Goal: Task Accomplishment & Management: Use online tool/utility

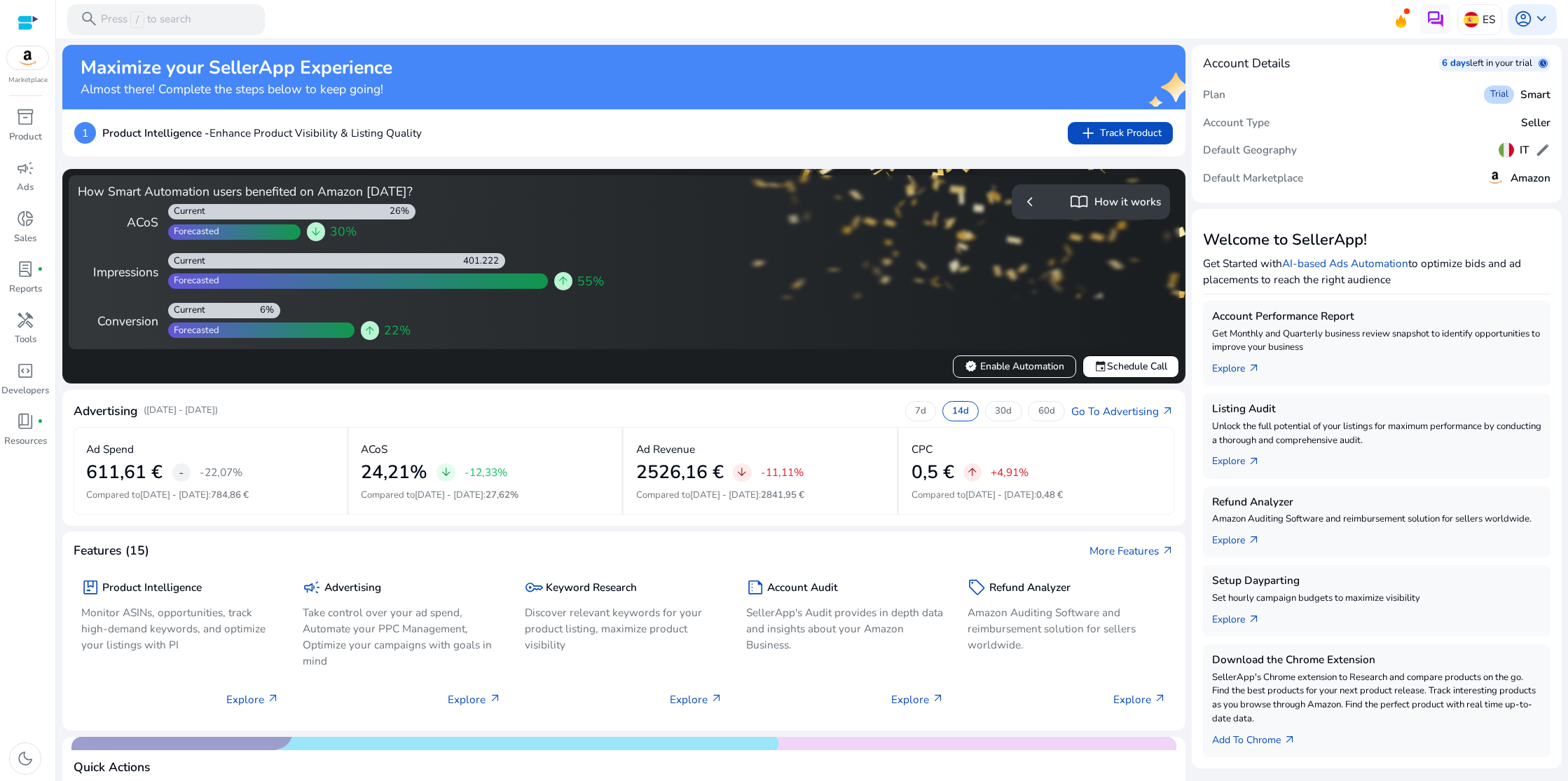
click at [1027, 203] on span "chevron_left" at bounding box center [1029, 201] width 18 height 18
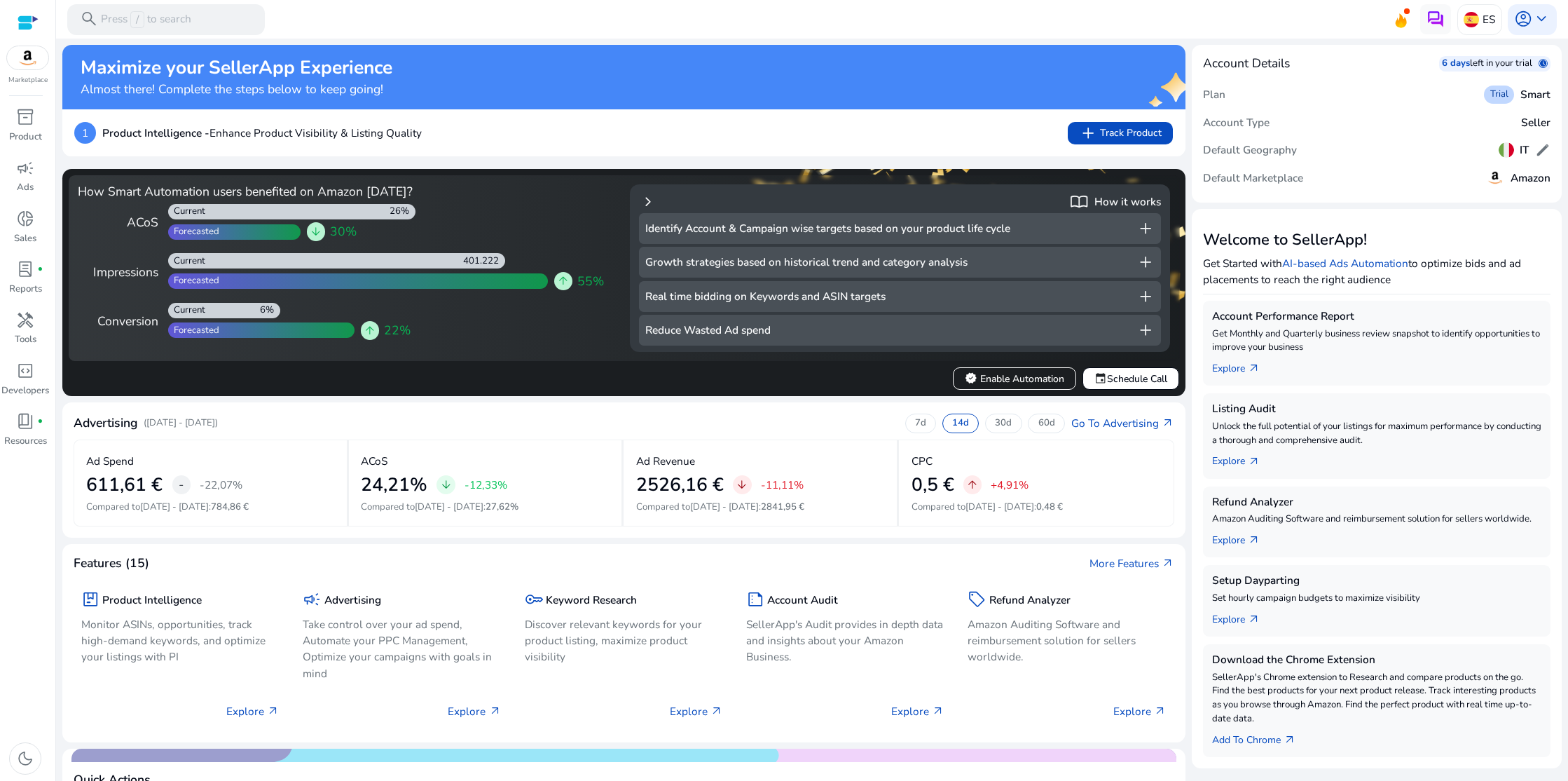
click at [1136, 228] on span "add" at bounding box center [1145, 228] width 18 height 18
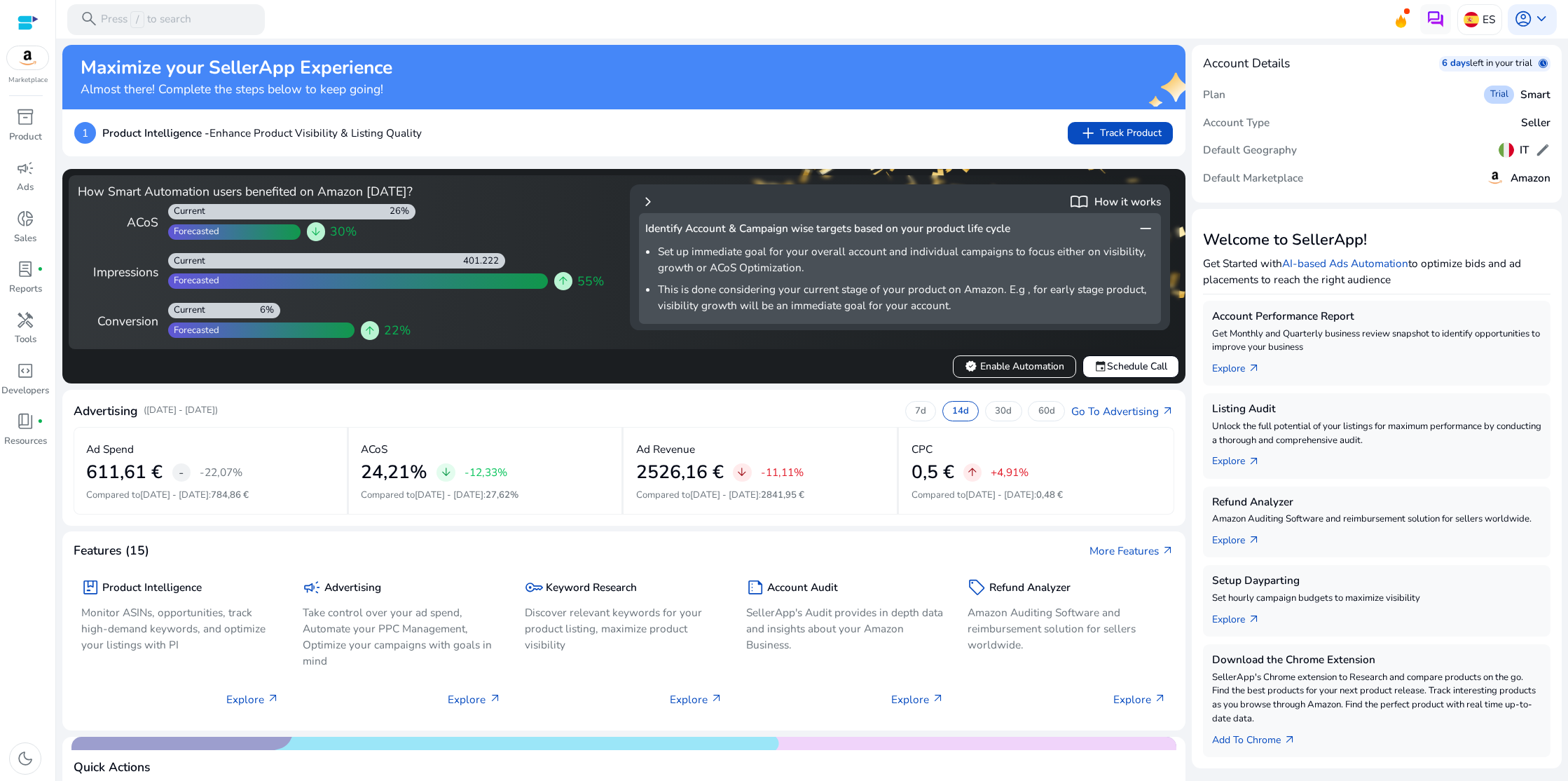
click at [643, 203] on span "chevron_right" at bounding box center [647, 201] width 18 height 18
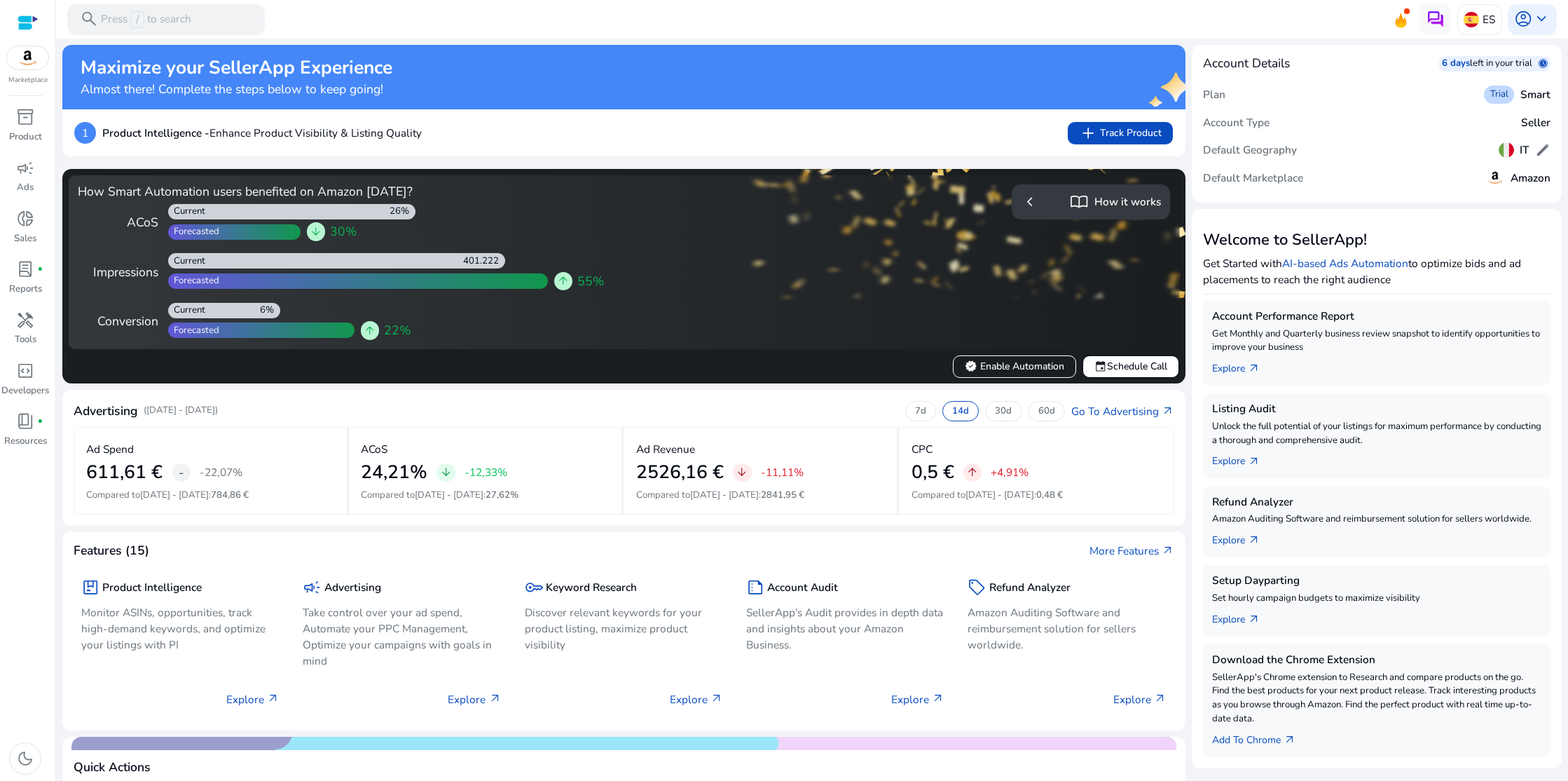
click at [1024, 201] on span "chevron_left" at bounding box center [1029, 201] width 18 height 18
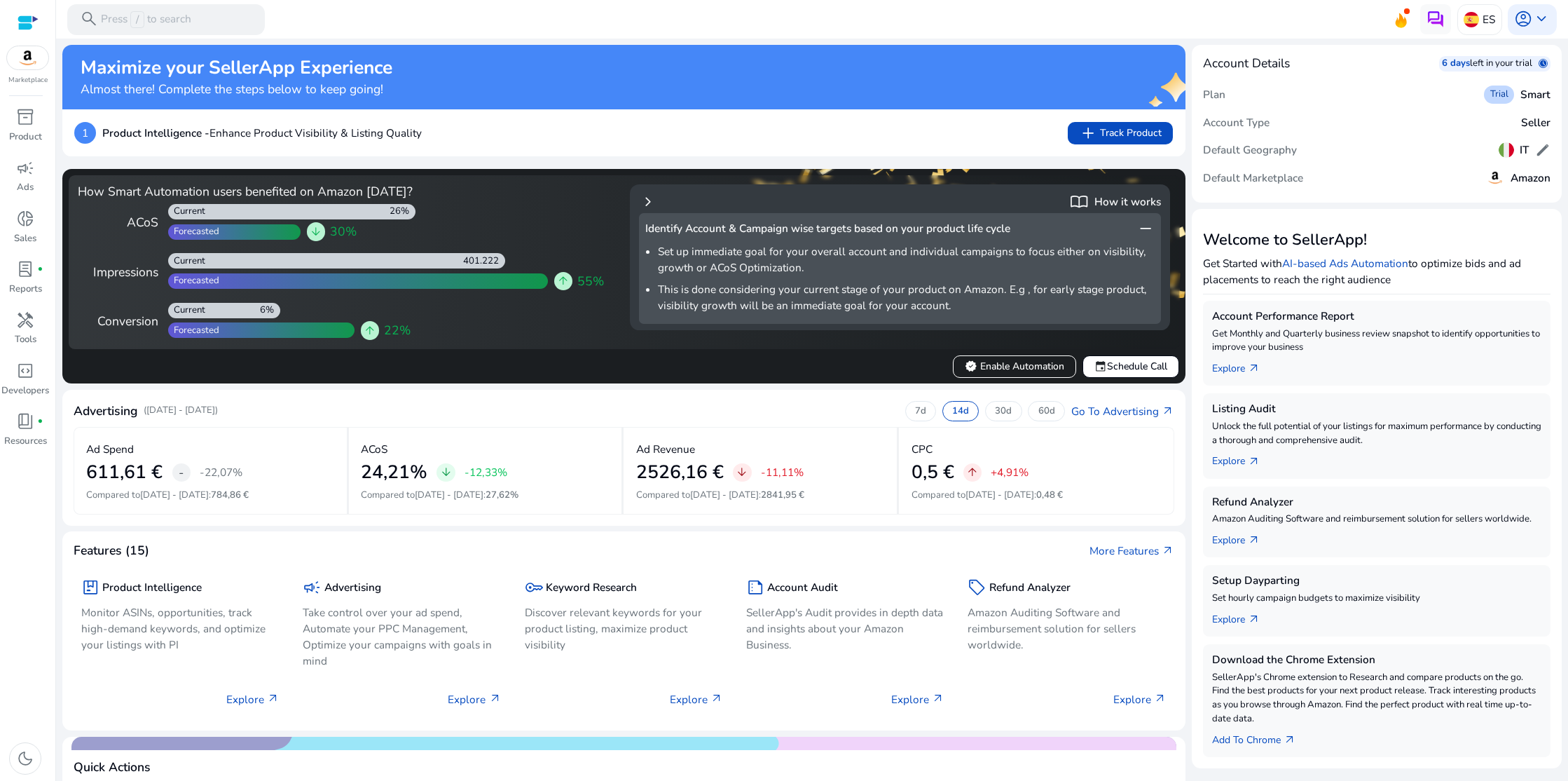
click at [1137, 228] on span "remove" at bounding box center [1145, 228] width 18 height 18
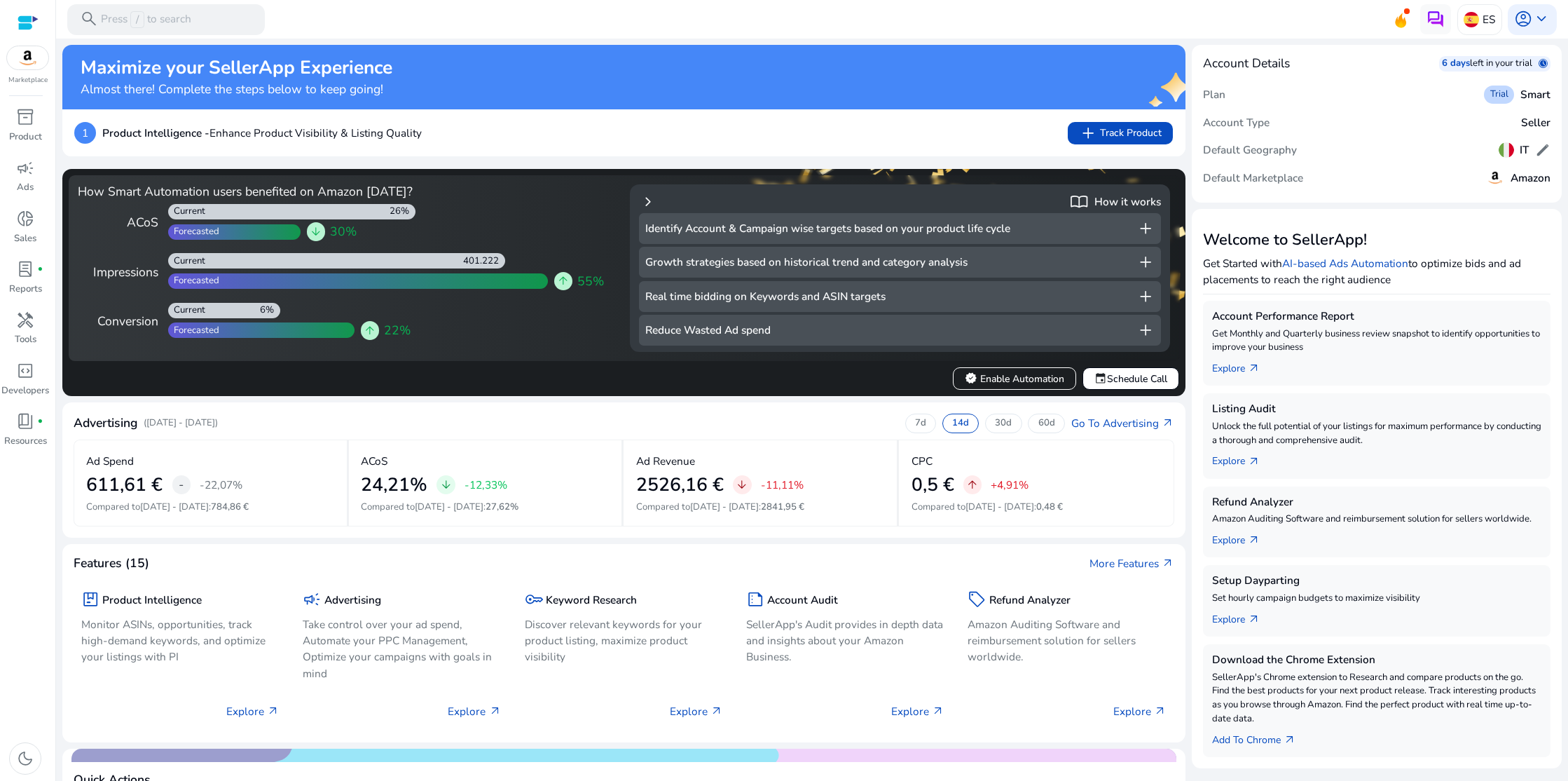
click at [1136, 260] on span "add" at bounding box center [1145, 261] width 18 height 18
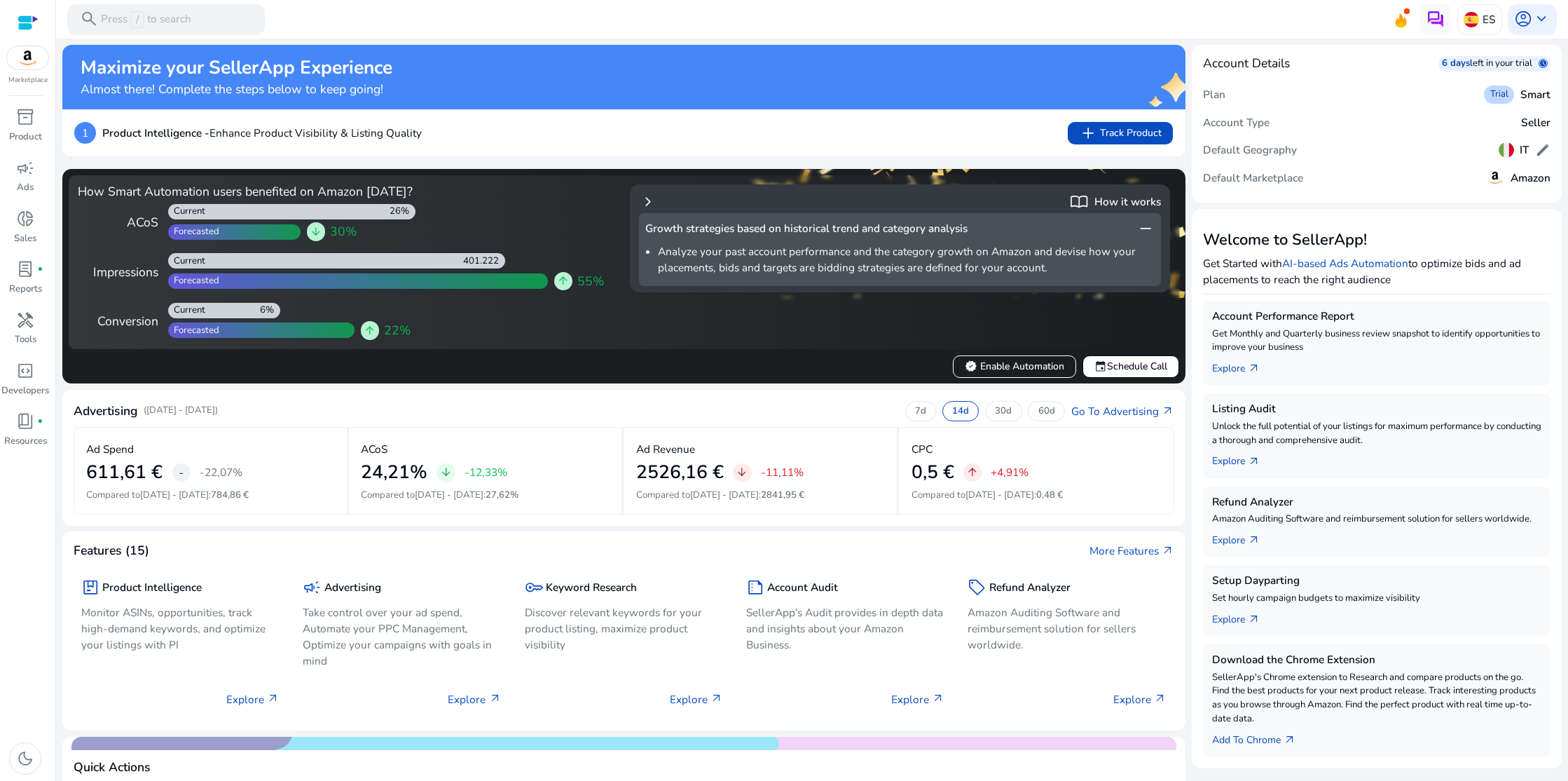
click at [1140, 226] on span "remove" at bounding box center [1145, 228] width 18 height 18
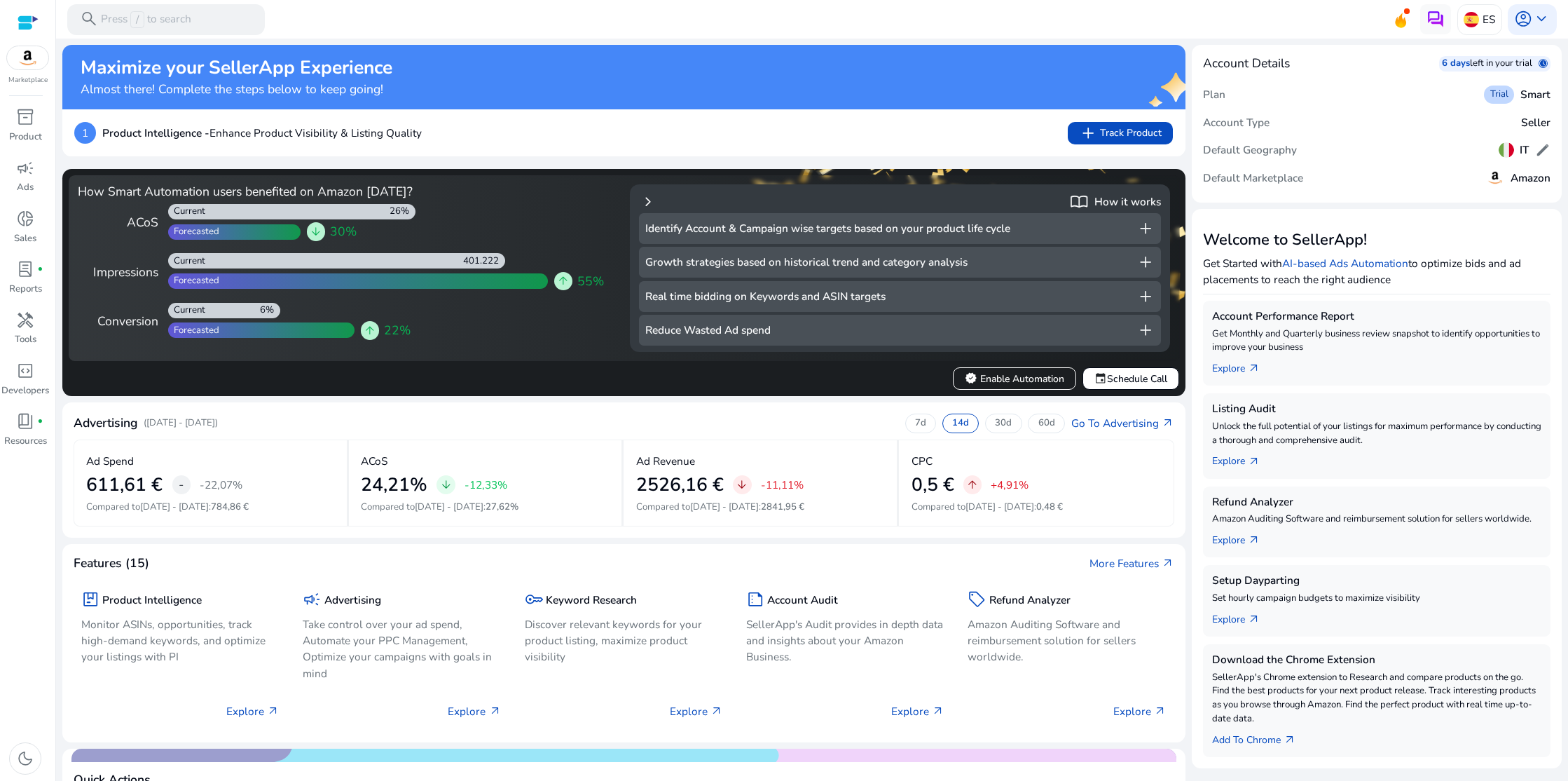
click at [1139, 292] on span "add" at bounding box center [1145, 296] width 18 height 18
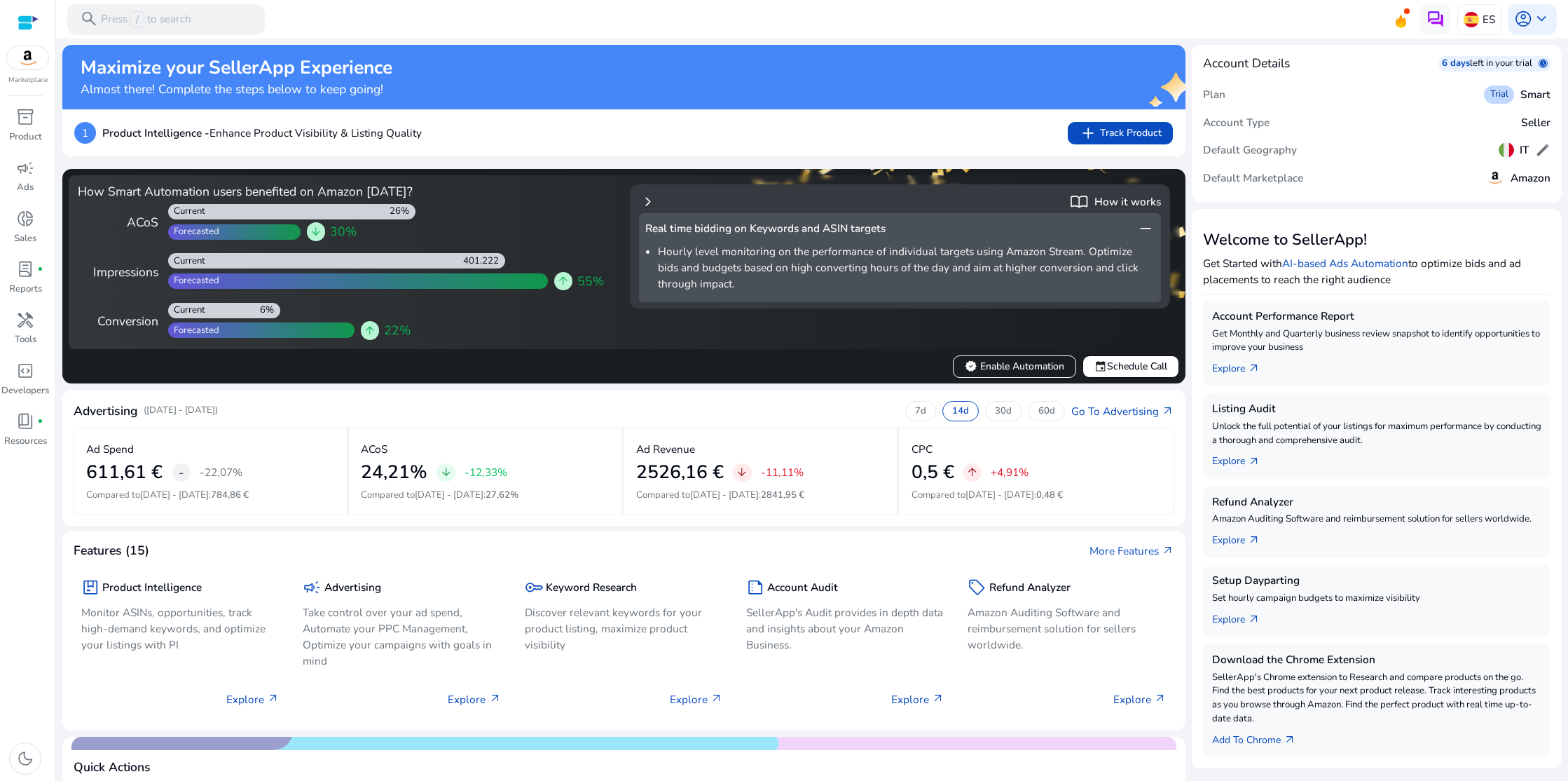
click at [1144, 222] on span "remove" at bounding box center [1145, 228] width 18 height 18
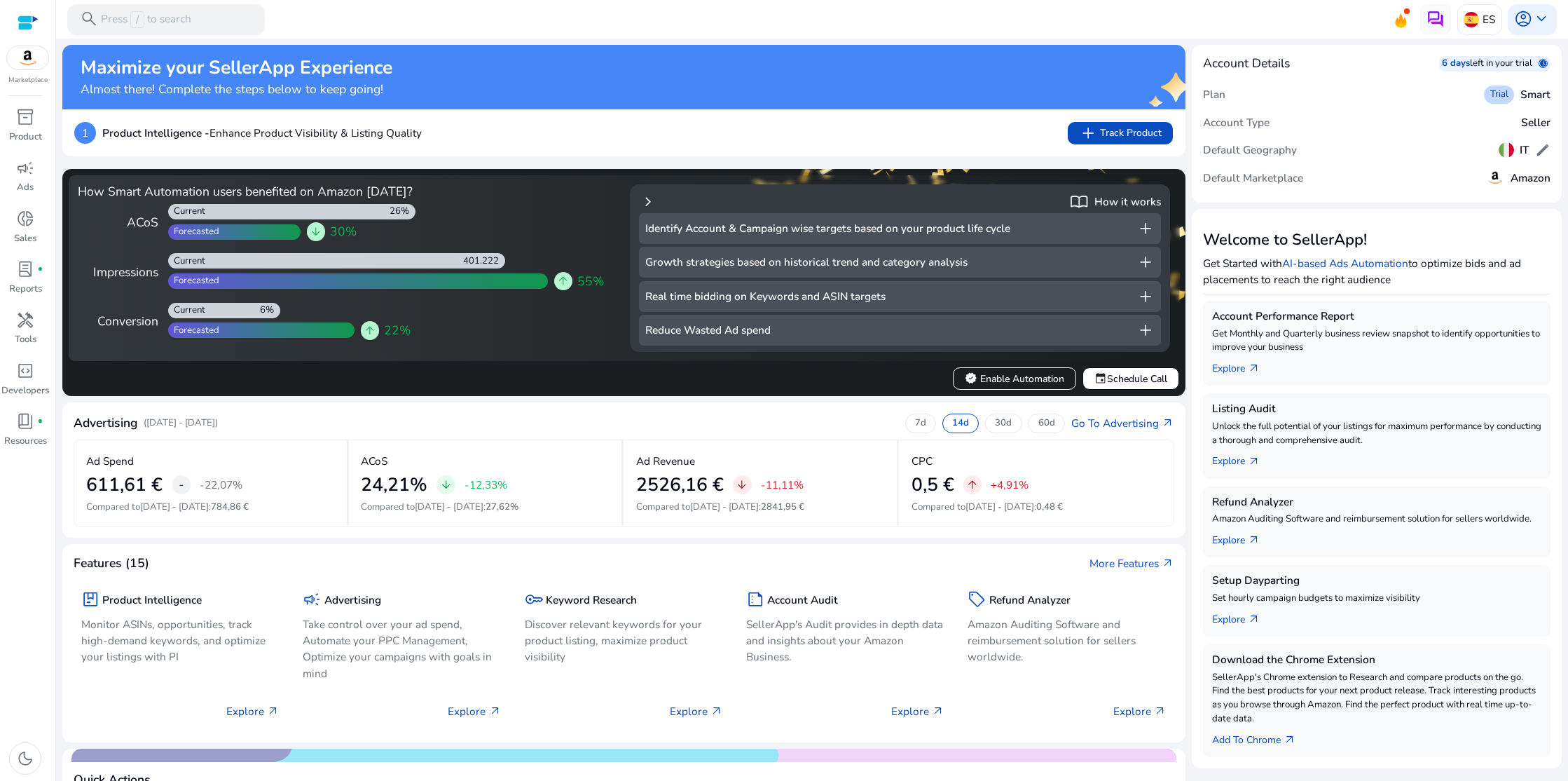
click at [1136, 325] on span "add" at bounding box center [1145, 329] width 18 height 18
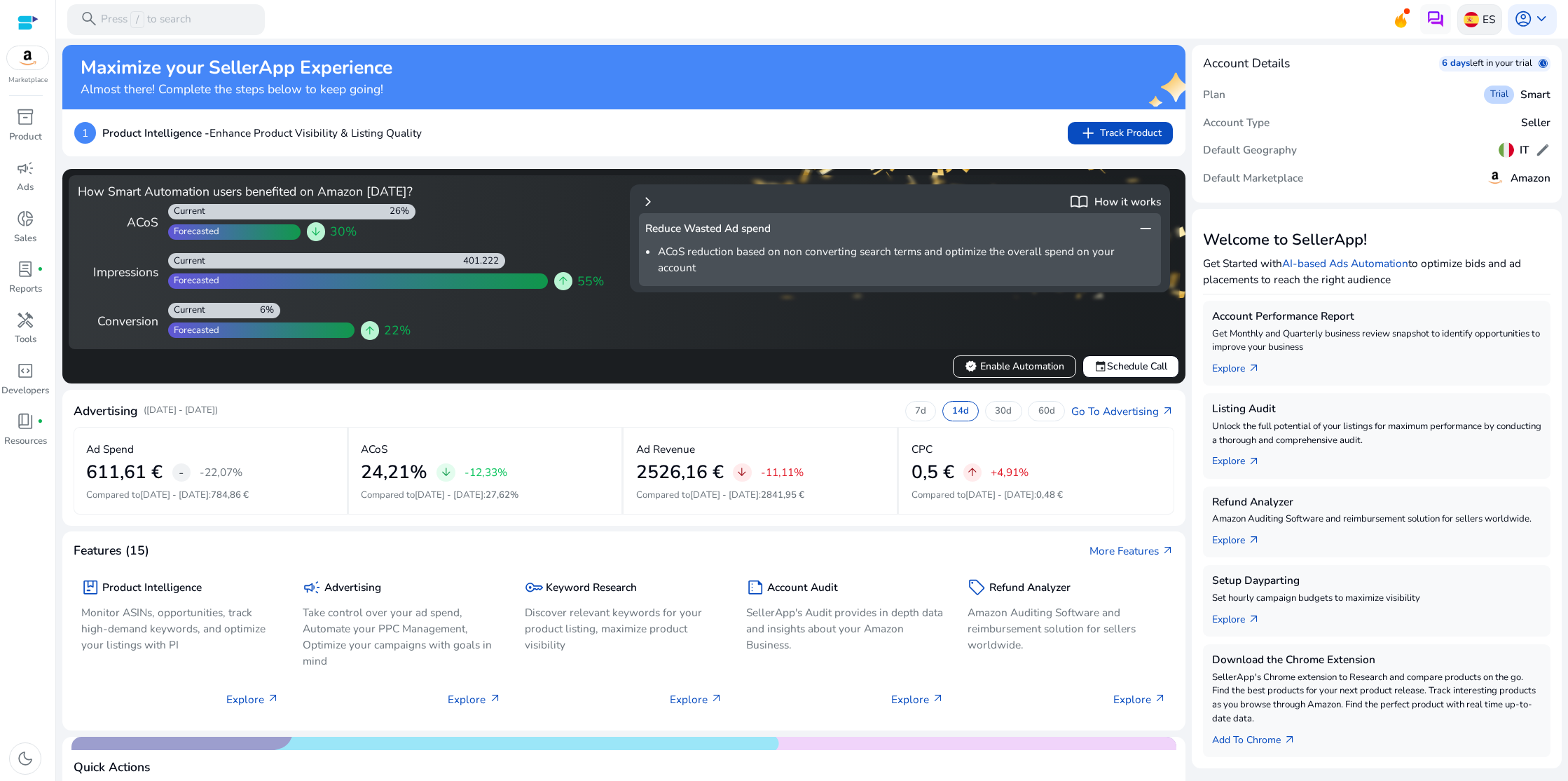
click at [1464, 20] on img at bounding box center [1471, 20] width 15 height 15
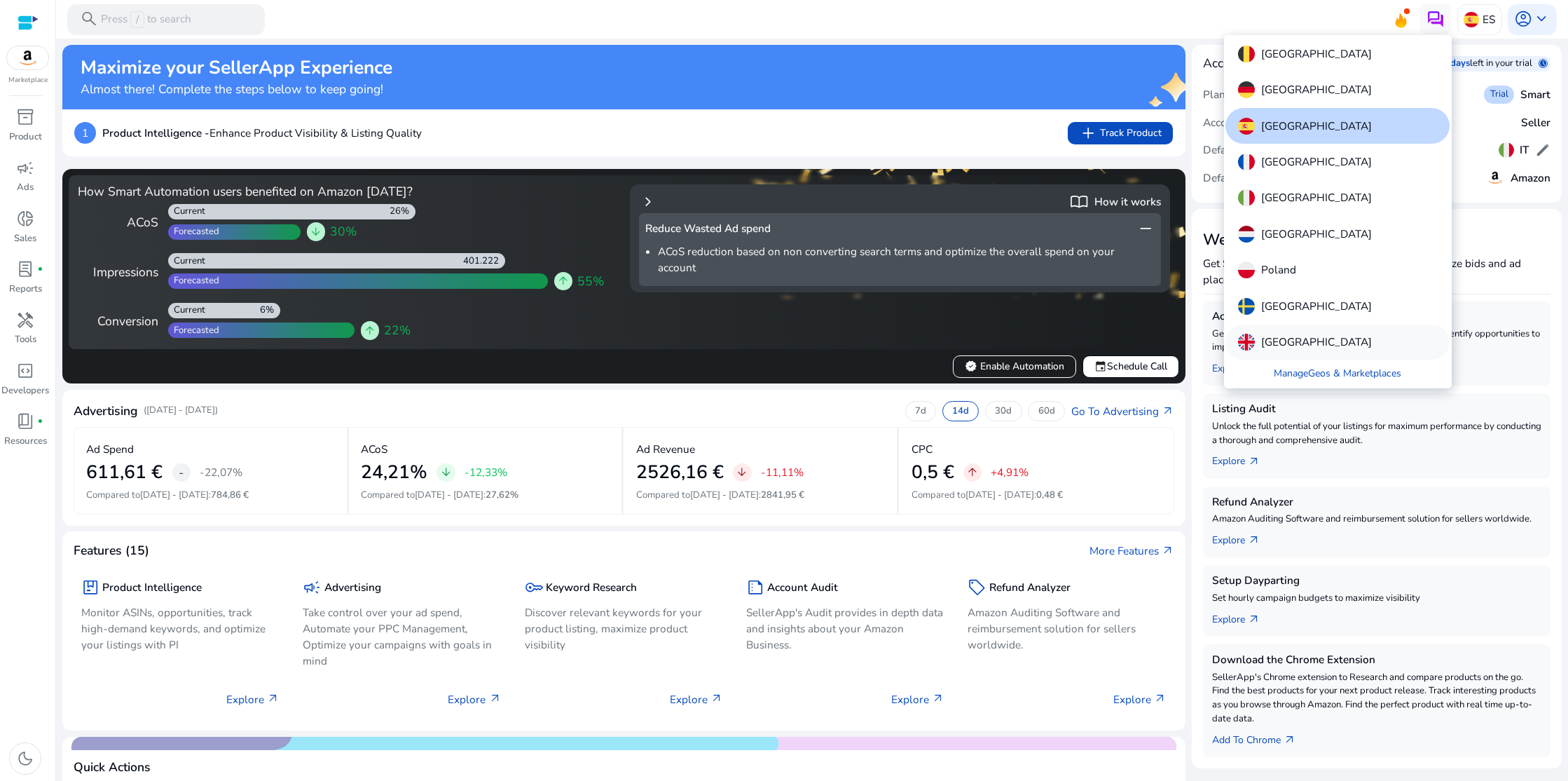
click at [1291, 340] on p "[GEOGRAPHIC_DATA]" at bounding box center [1316, 342] width 110 height 17
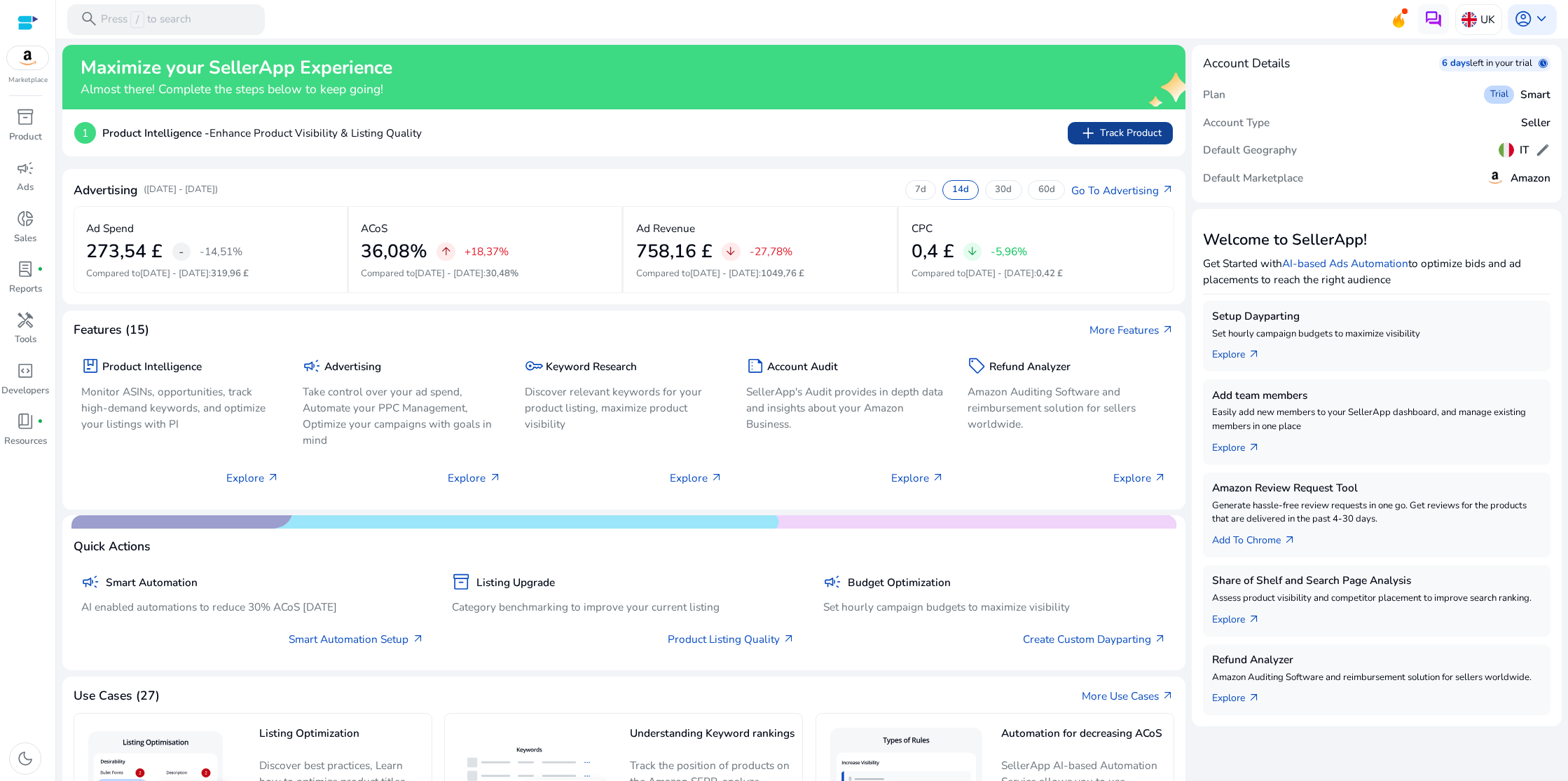
click at [1118, 138] on span "add Track Product" at bounding box center [1120, 132] width 82 height 18
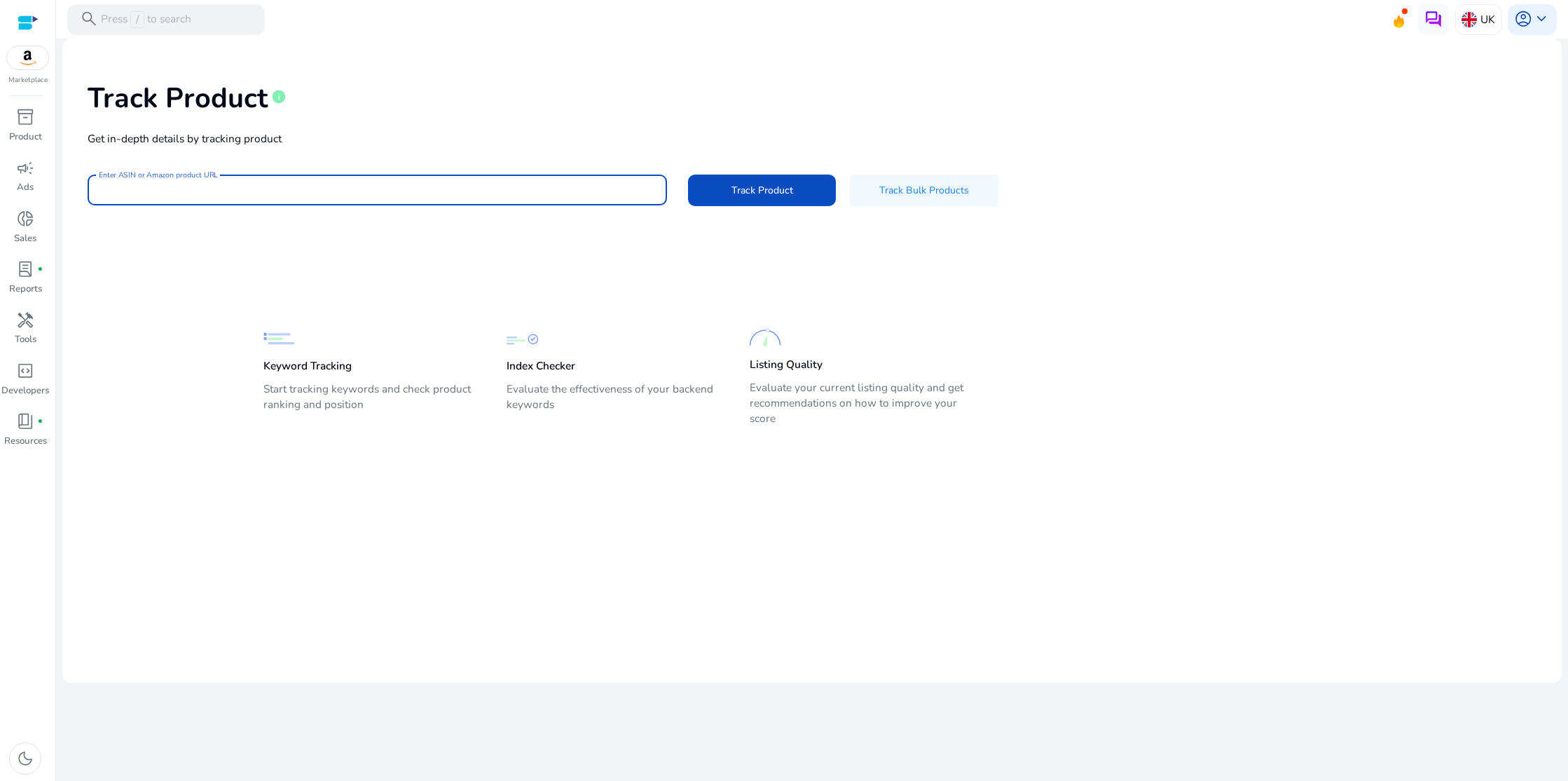
click at [203, 194] on input "Enter ASIN or Amazon product URL" at bounding box center [377, 190] width 557 height 15
type input "**********"
click at [770, 189] on span "Track Product" at bounding box center [762, 190] width 62 height 14
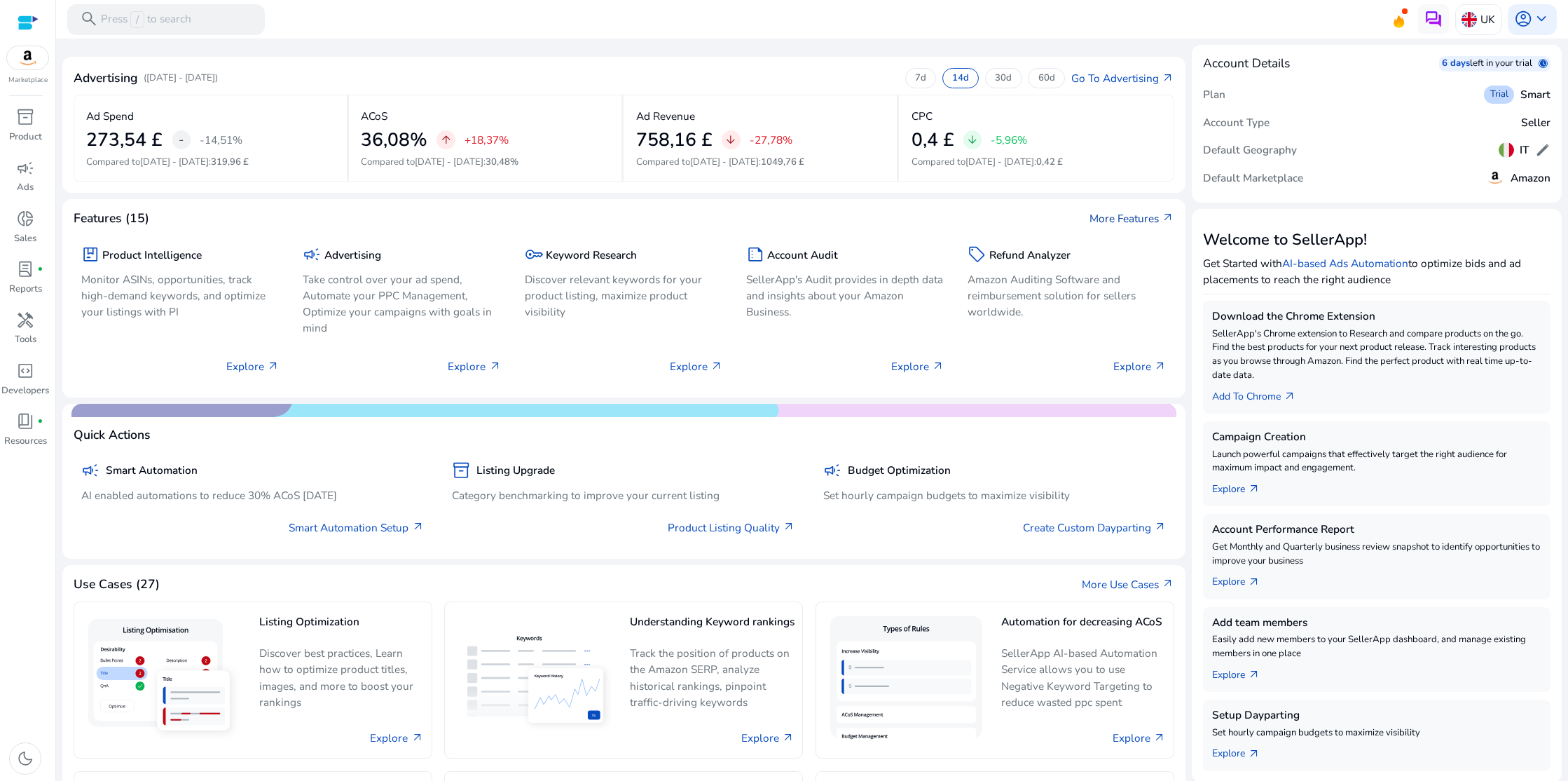
click at [1123, 222] on link "More Features arrow_outward" at bounding box center [1132, 218] width 85 height 16
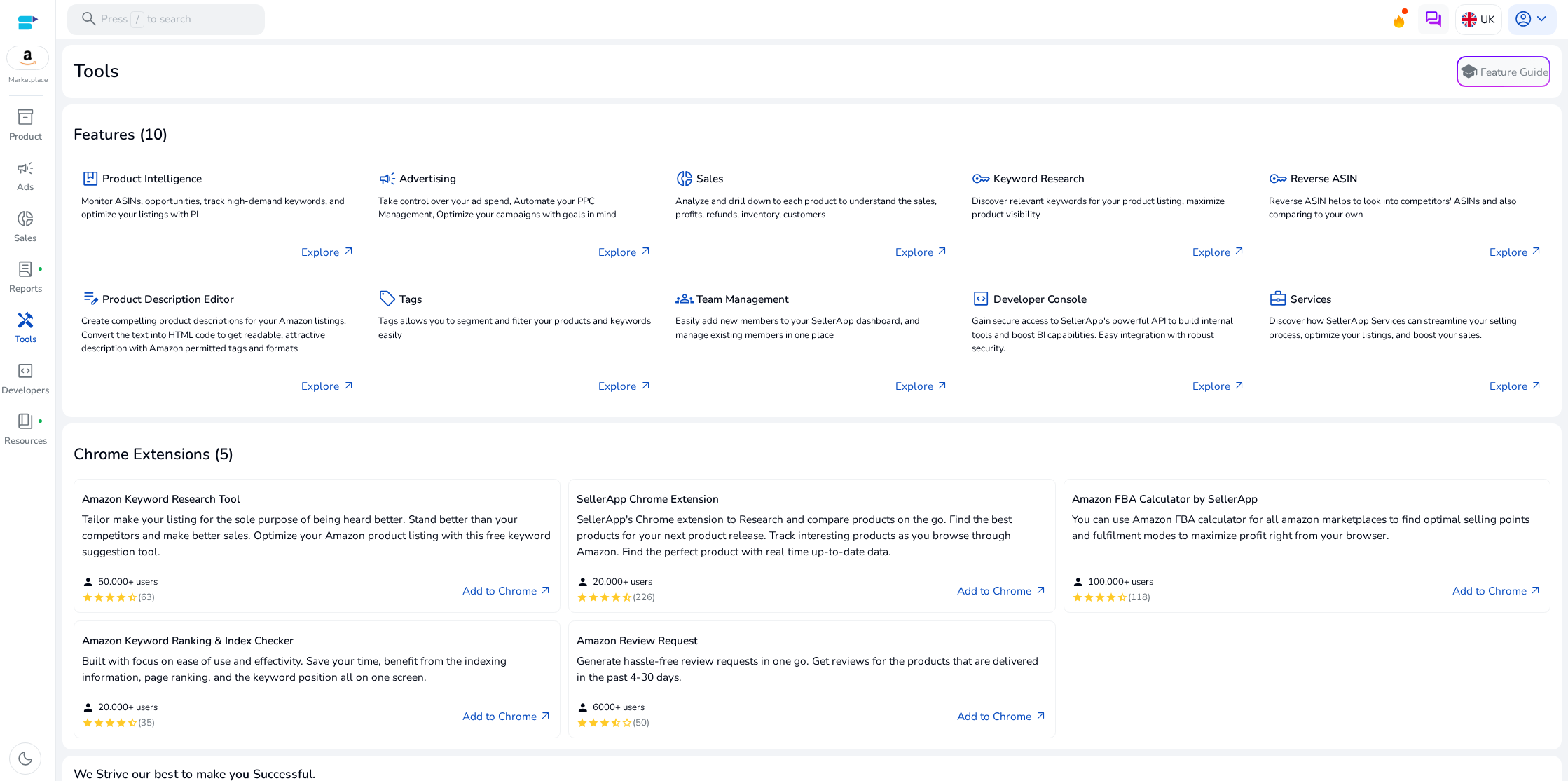
click at [38, 57] on img at bounding box center [28, 57] width 42 height 23
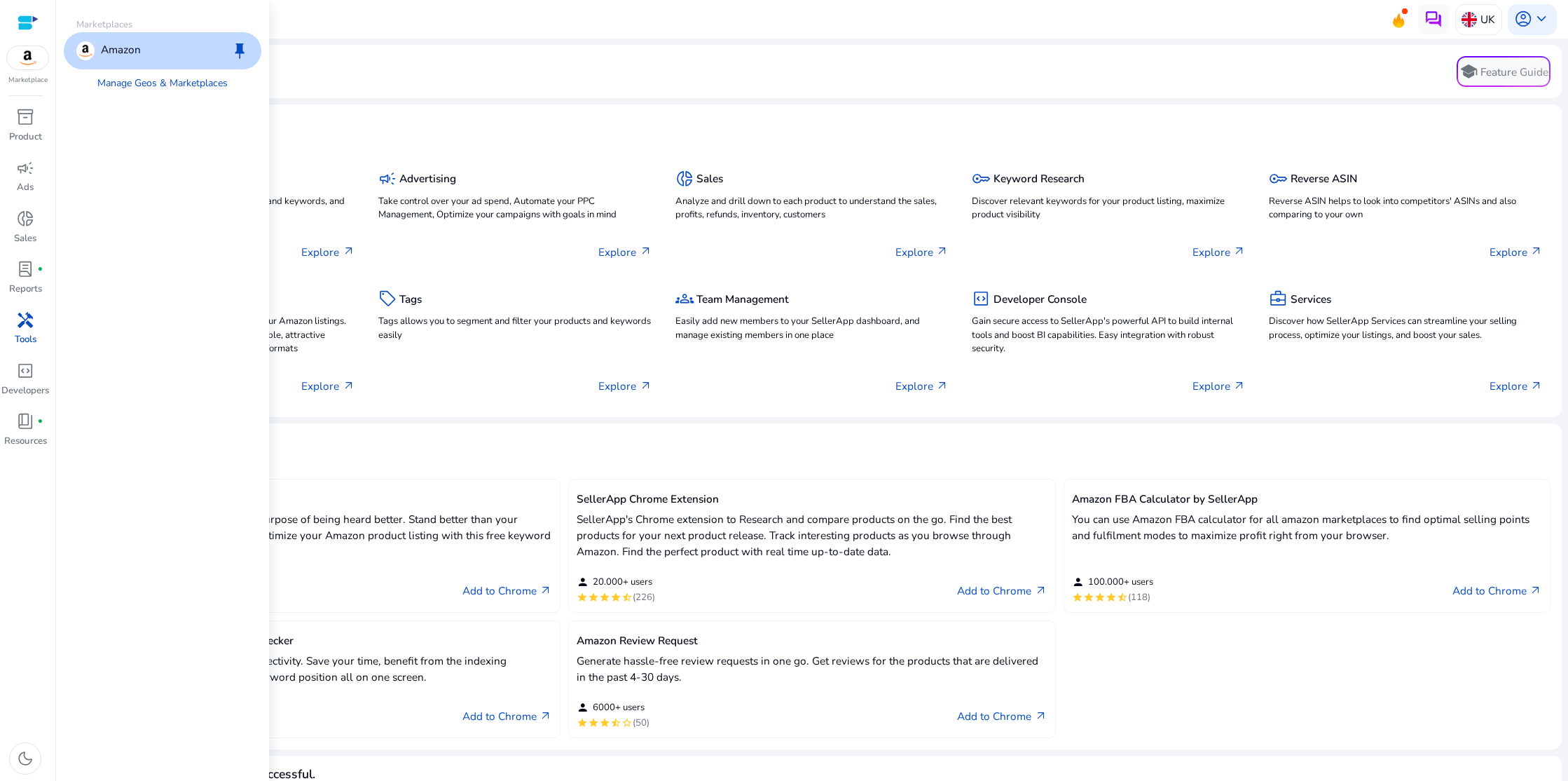
click at [23, 20] on div at bounding box center [28, 22] width 21 height 16
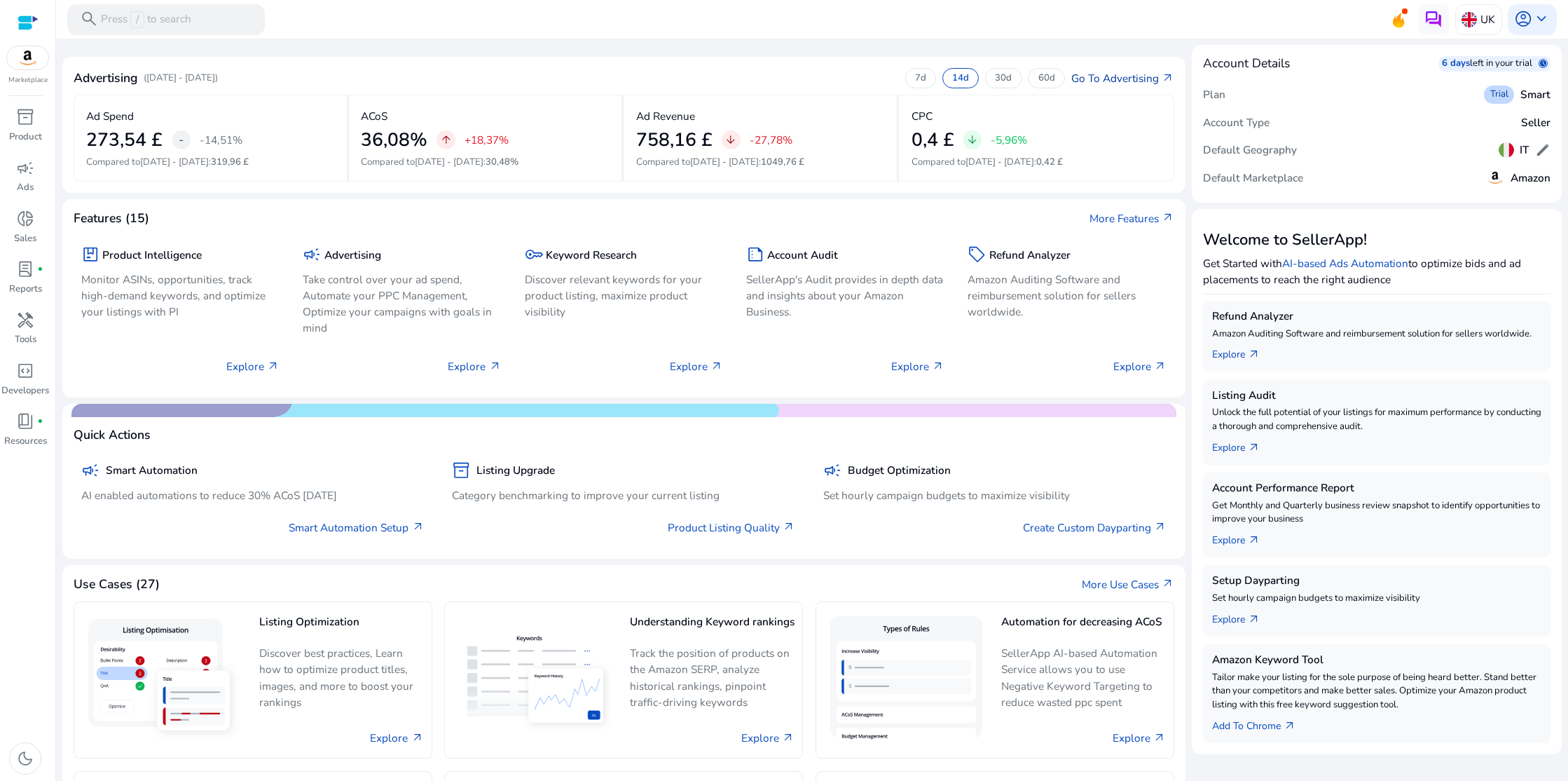
click at [1143, 76] on link "Go To Advertising arrow_outward" at bounding box center [1122, 78] width 103 height 16
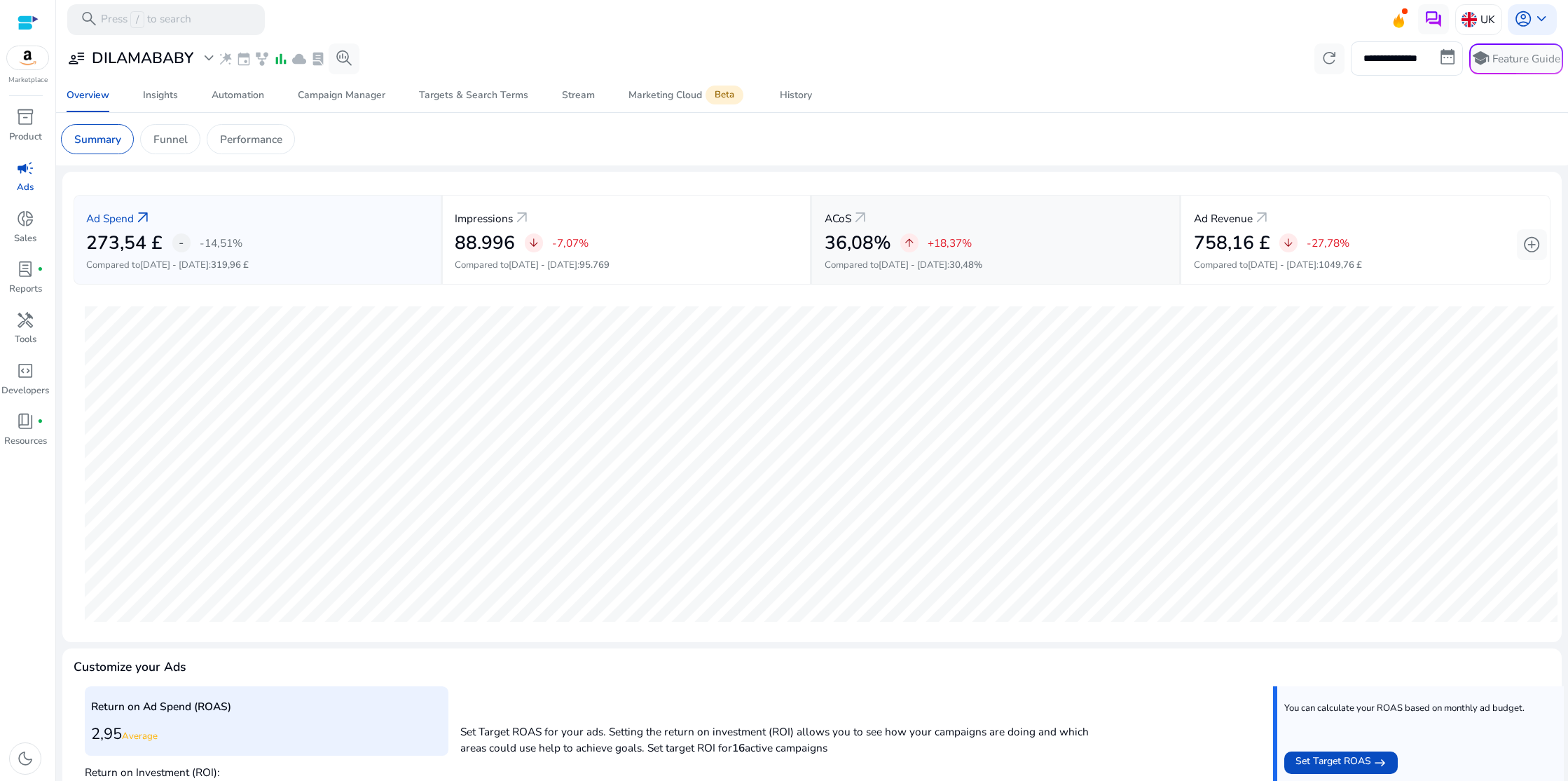
scroll to position [228, 0]
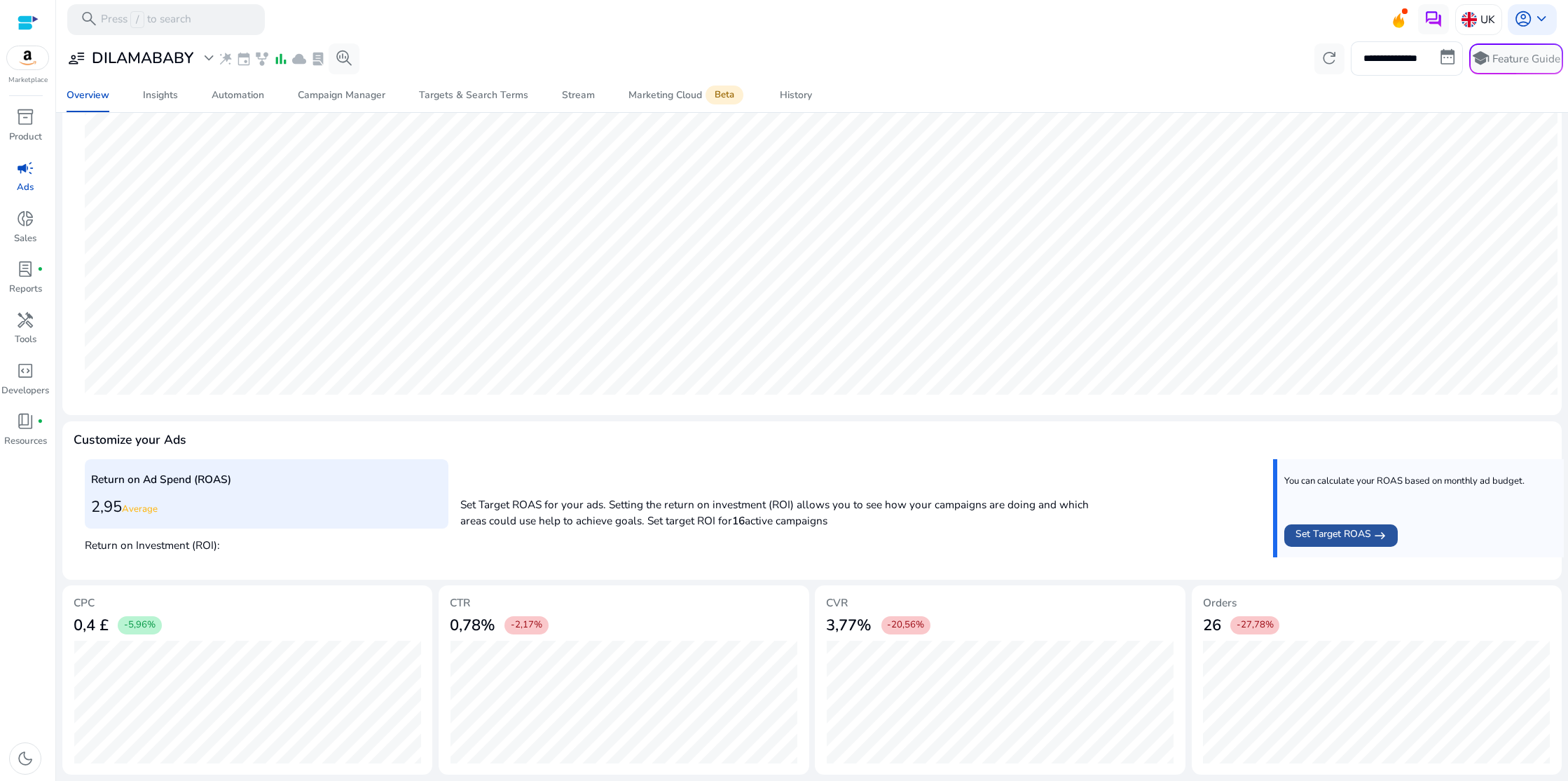
click at [1375, 531] on mat-icon "east" at bounding box center [1380, 535] width 13 height 18
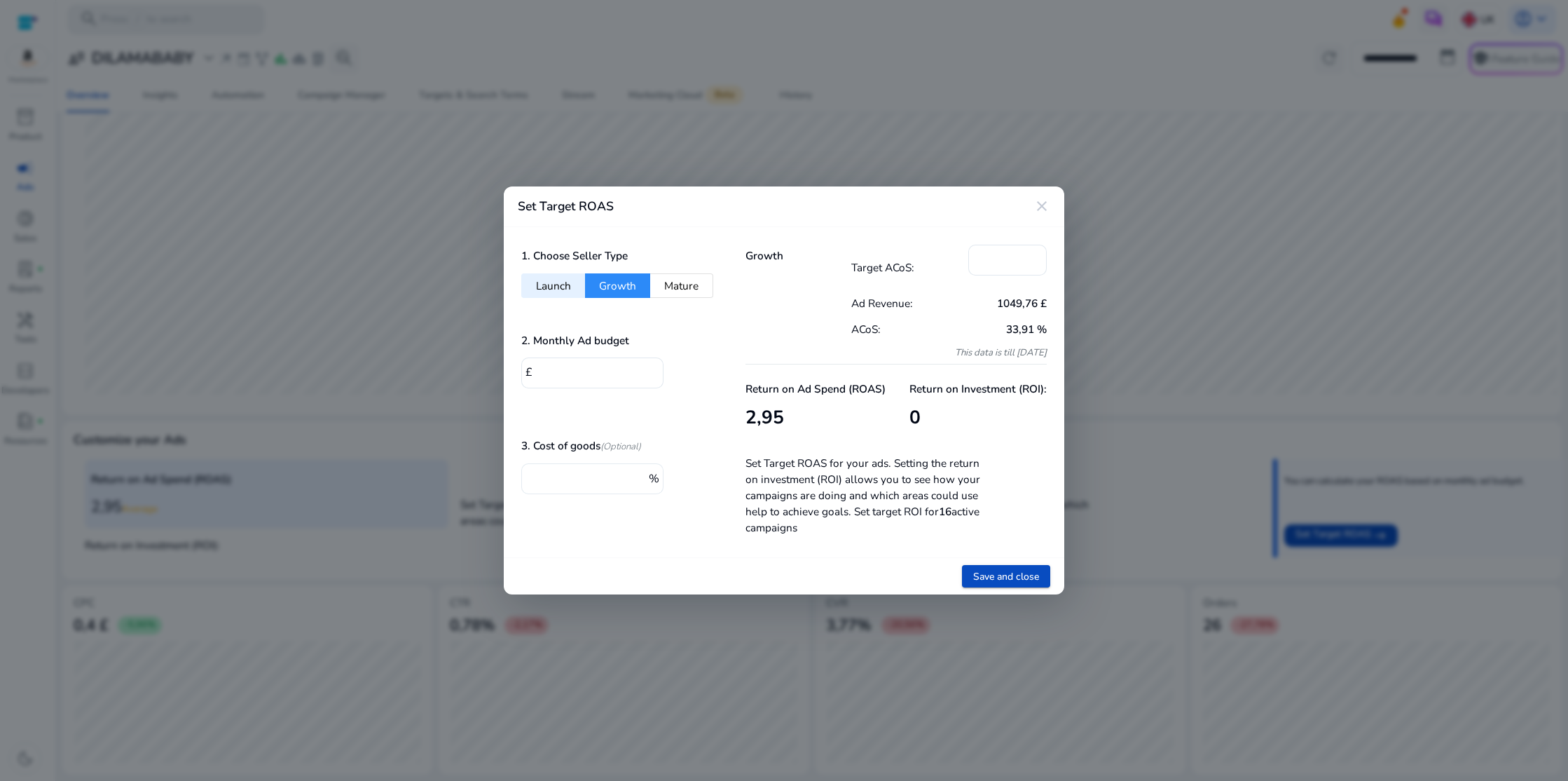
click at [556, 483] on input "*" at bounding box center [589, 477] width 112 height 15
drag, startPoint x: 990, startPoint y: 257, endPoint x: 975, endPoint y: 259, distance: 15.1
click at [975, 259] on div "*" at bounding box center [1007, 260] width 78 height 31
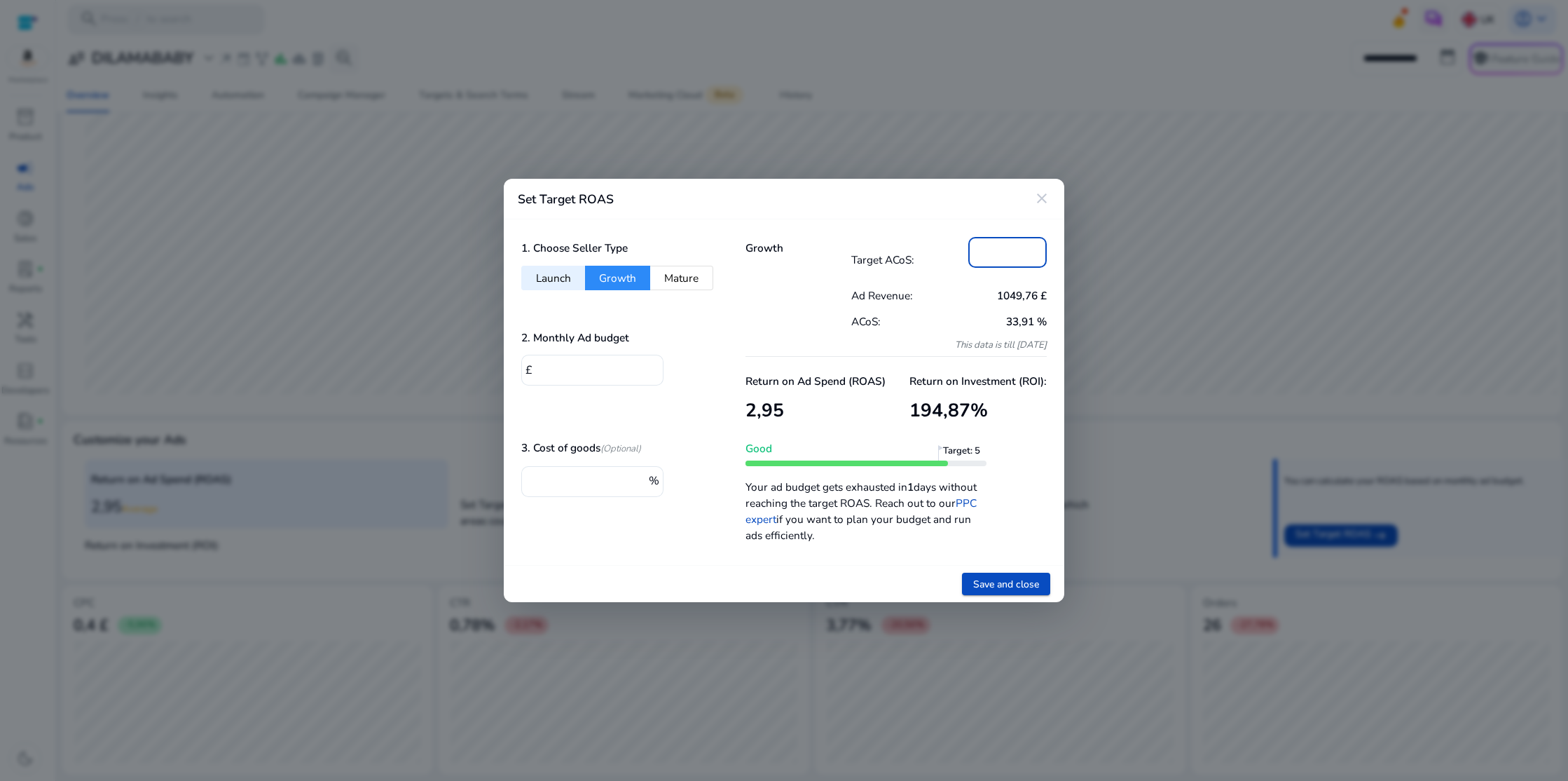
type input "**"
drag, startPoint x: 554, startPoint y: 480, endPoint x: 520, endPoint y: 479, distance: 34.0
click at [520, 479] on div "1. Choose Seller Type Launch Growth Mature 2. Monthly Ad budget £ * 3. Cost of …" at bounding box center [616, 392] width 224 height 346
type input "**"
click at [546, 368] on input "*" at bounding box center [594, 368] width 115 height 15
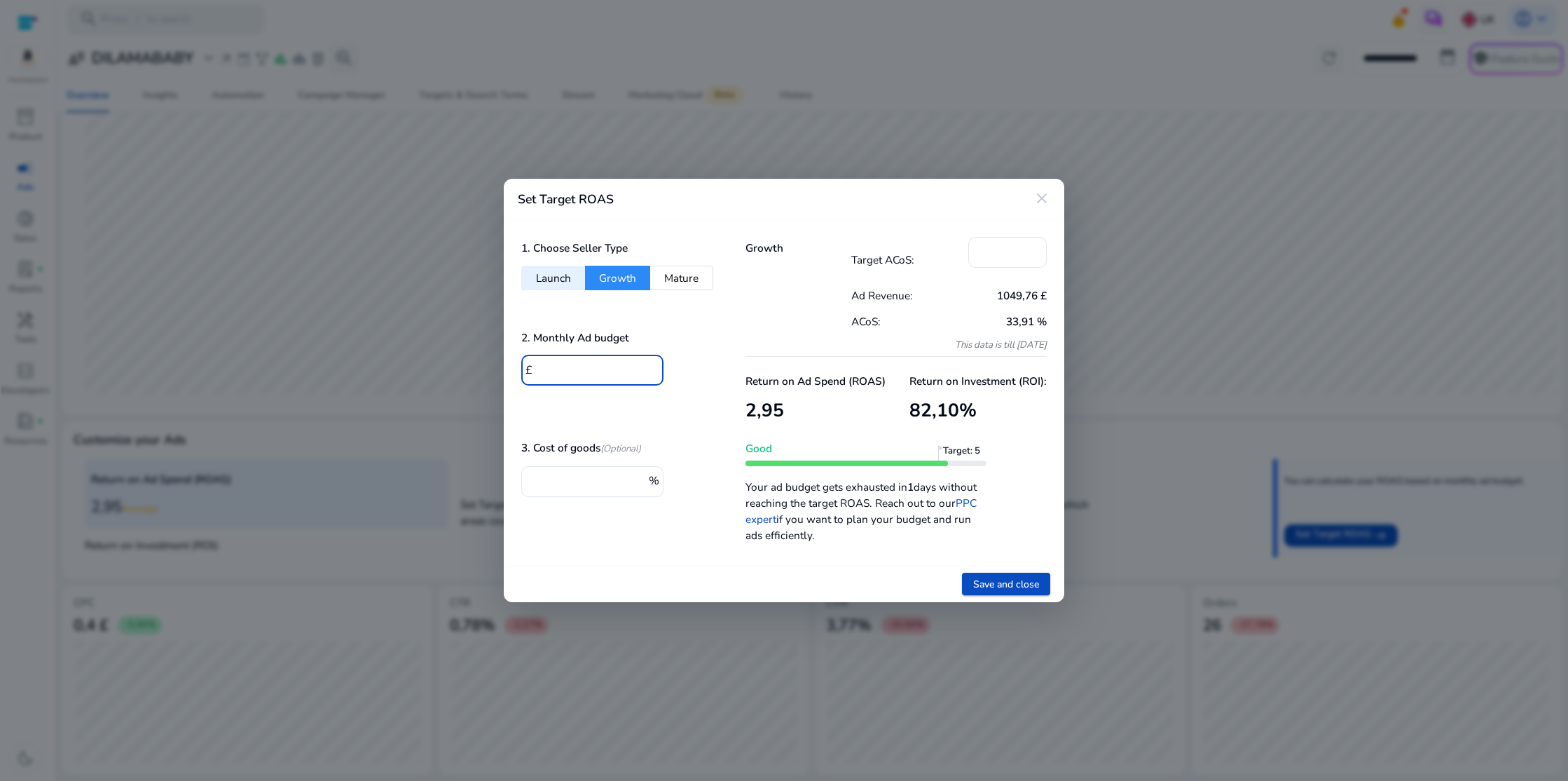
drag, startPoint x: 546, startPoint y: 368, endPoint x: 536, endPoint y: 368, distance: 10.0
click at [536, 368] on input "*" at bounding box center [594, 368] width 115 height 15
click at [994, 581] on span "Save and close" at bounding box center [1006, 584] width 66 height 14
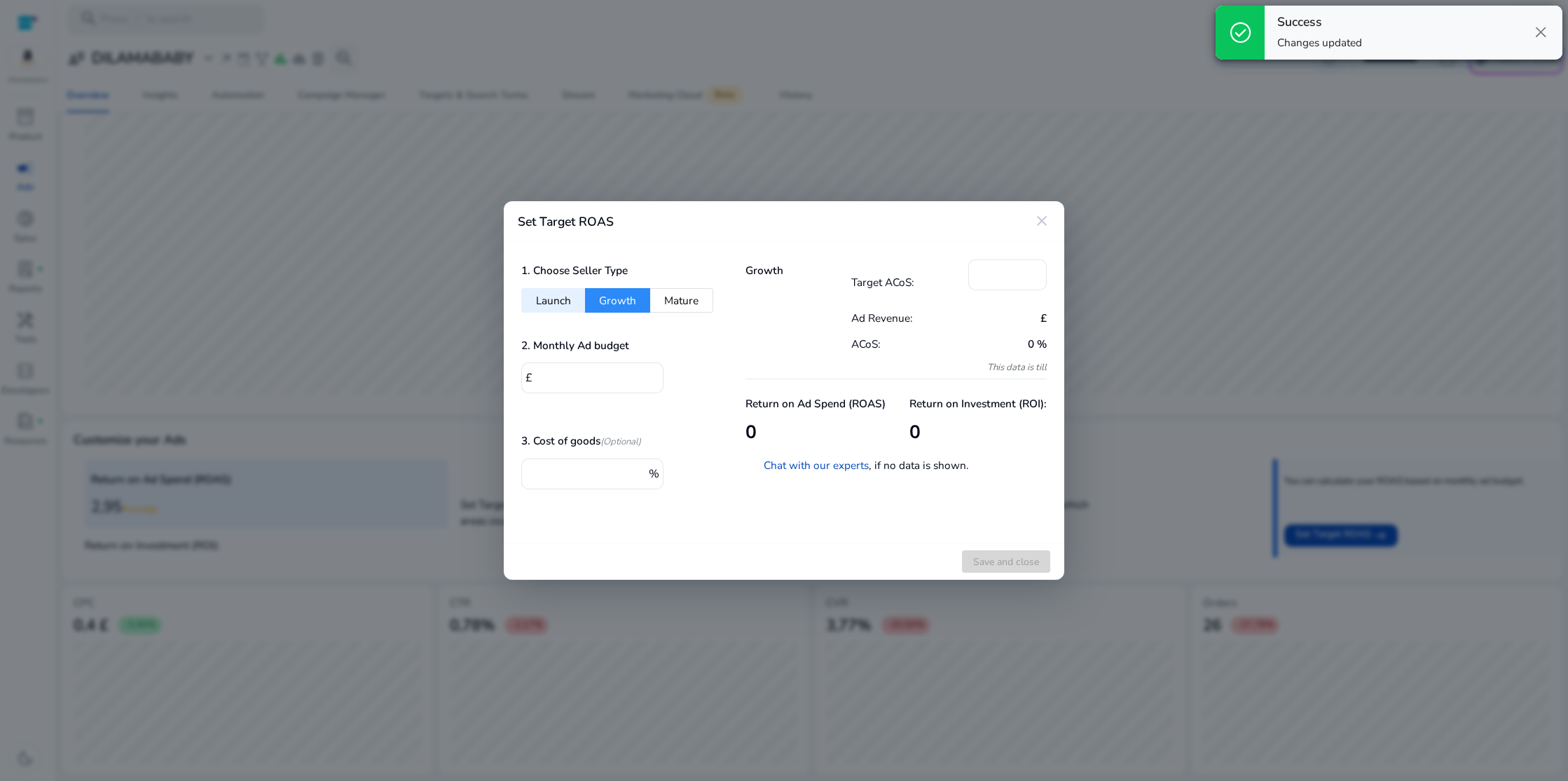
type input "*"
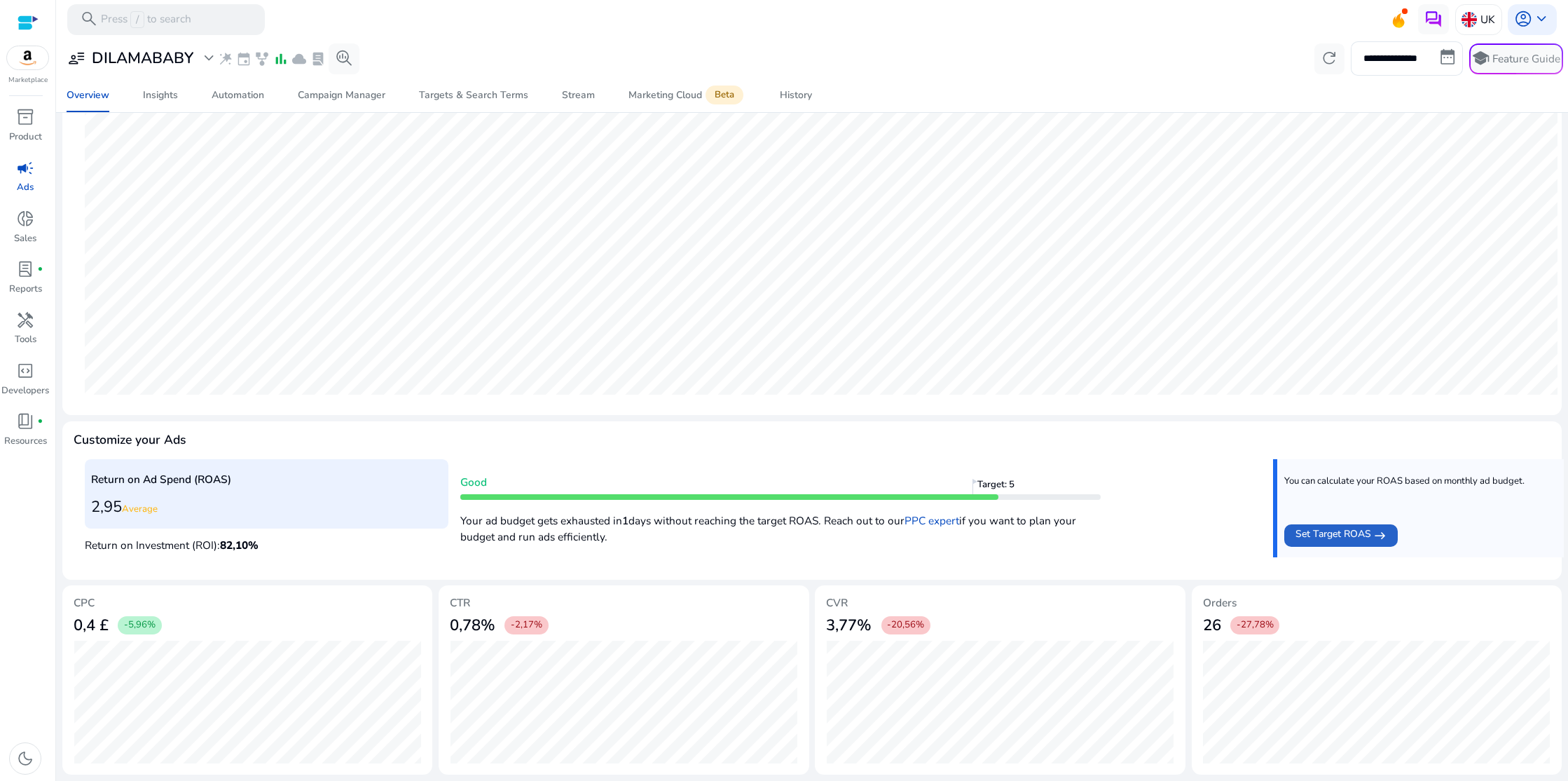
click at [28, 17] on div at bounding box center [28, 22] width 21 height 16
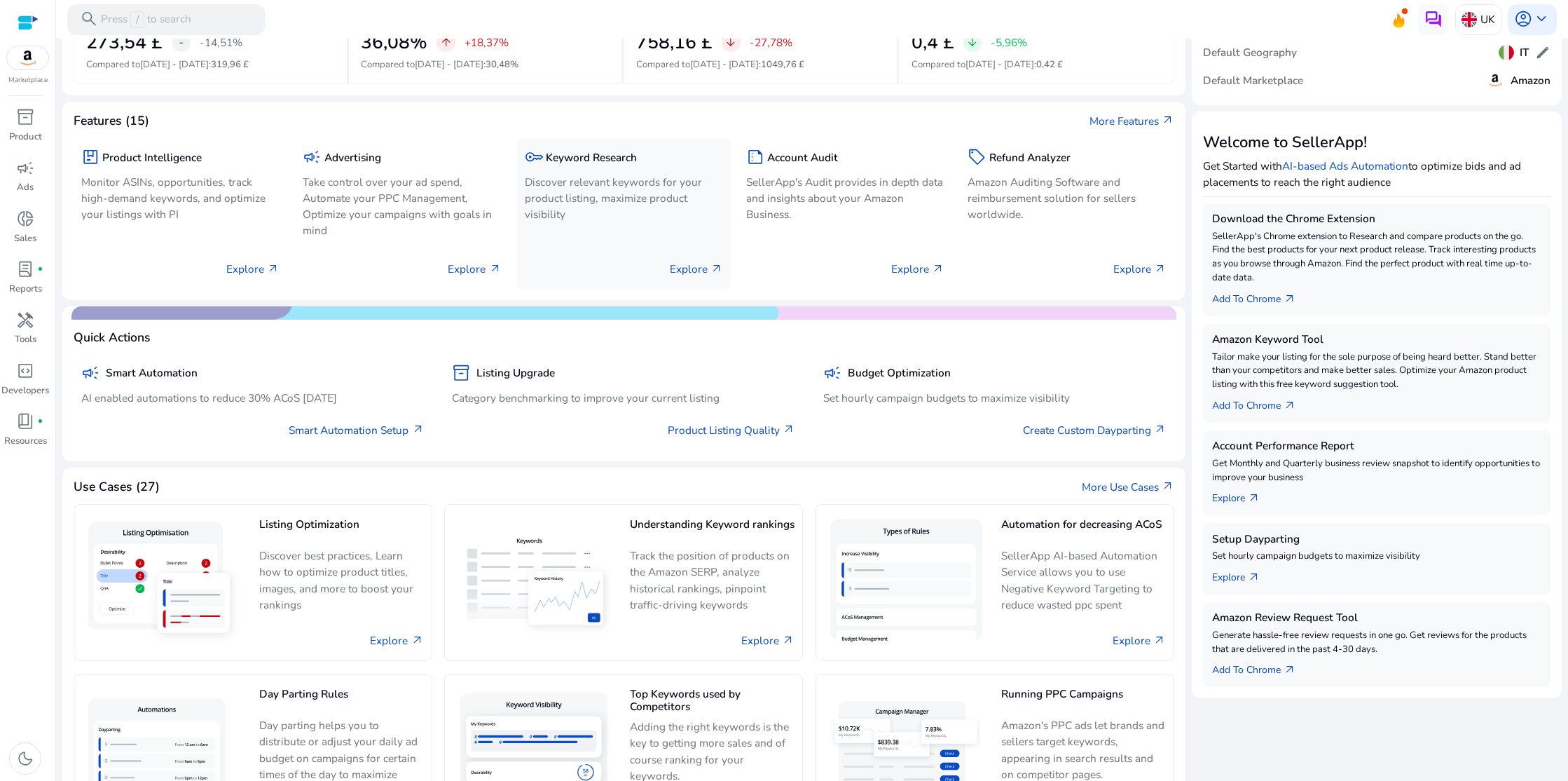
scroll to position [171, 0]
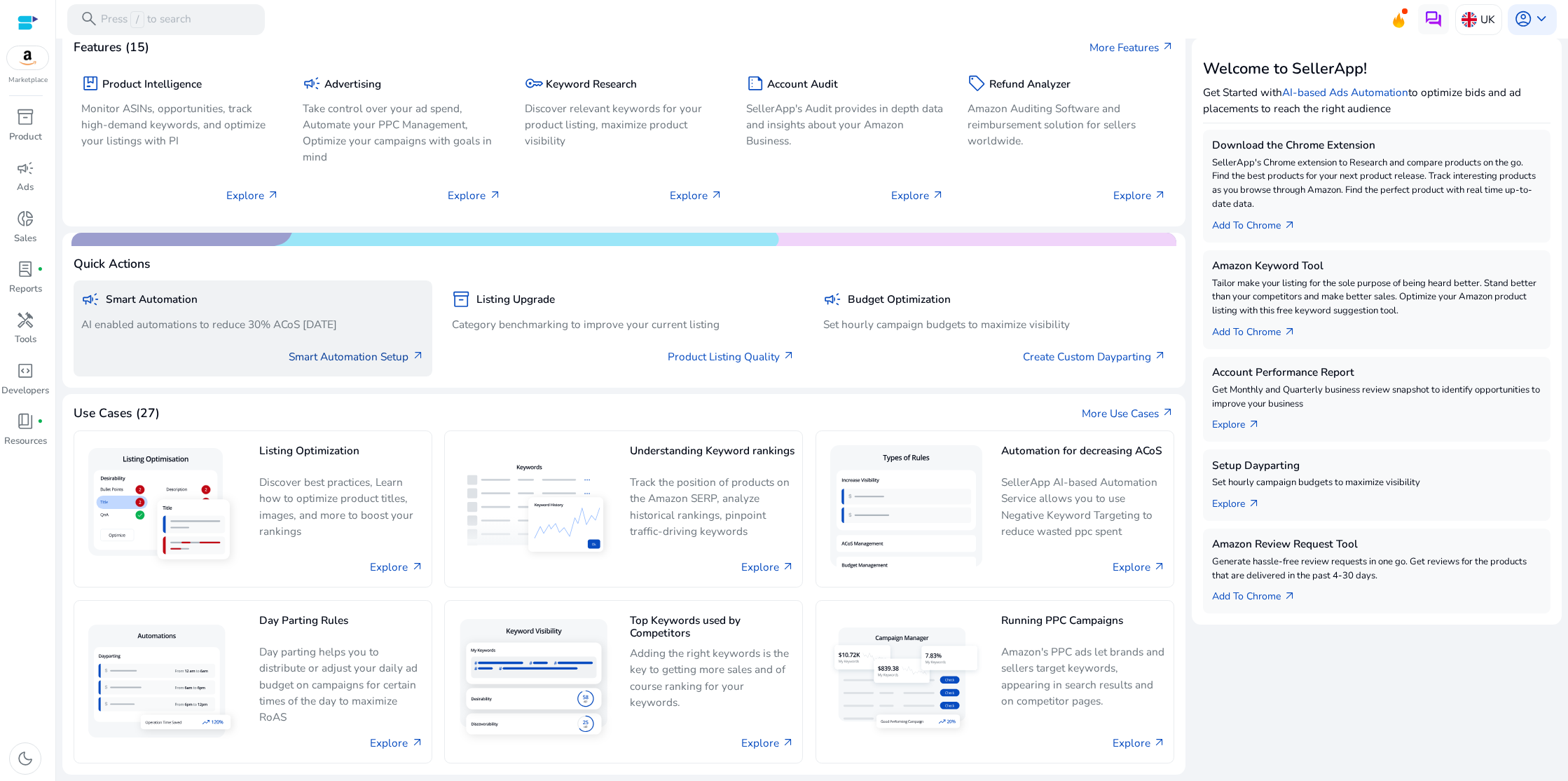
click at [390, 360] on link "Smart Automation Setup arrow_outward" at bounding box center [356, 356] width 135 height 16
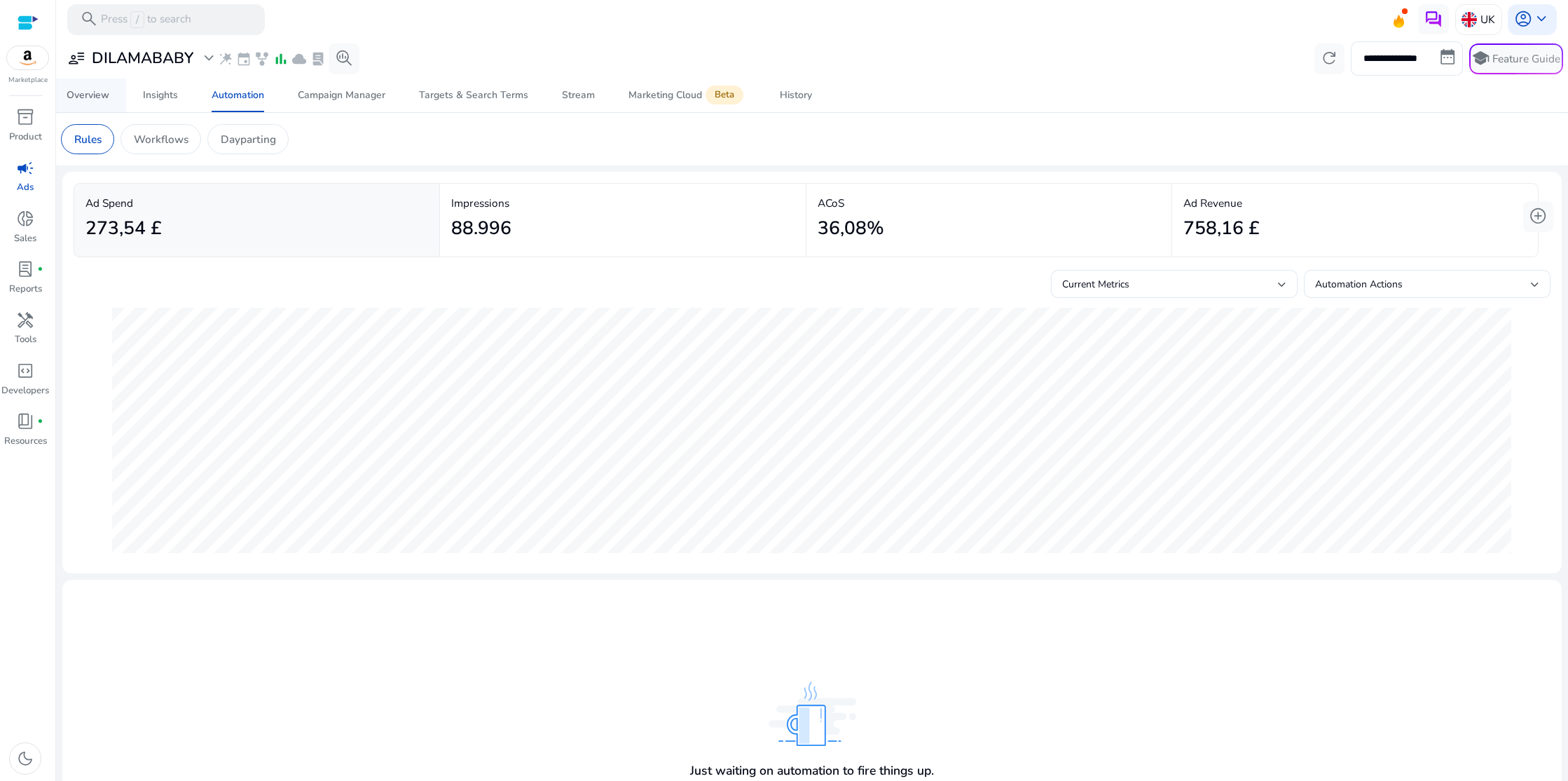
click at [104, 98] on div "Overview" at bounding box center [87, 96] width 42 height 10
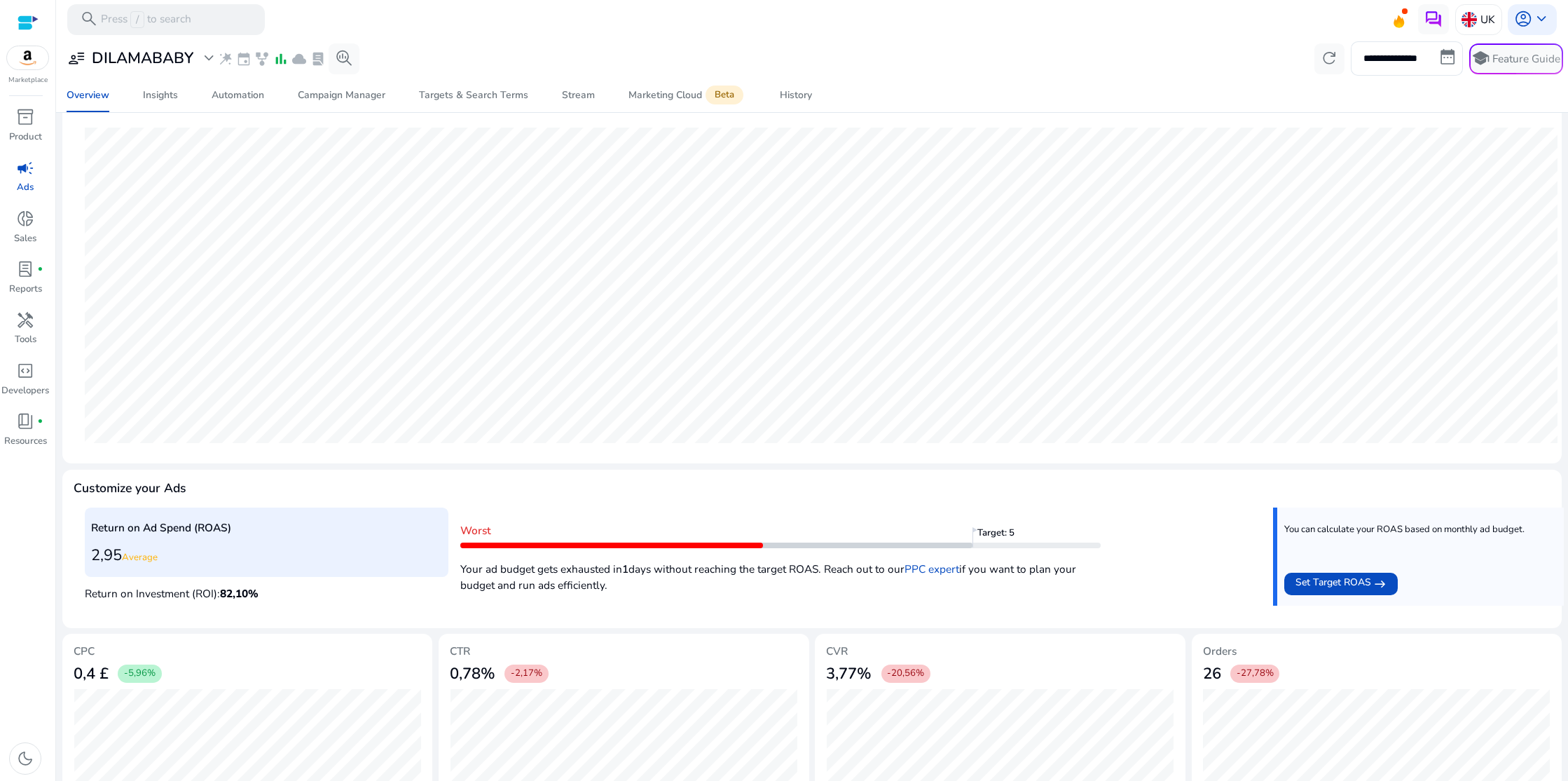
scroll to position [228, 0]
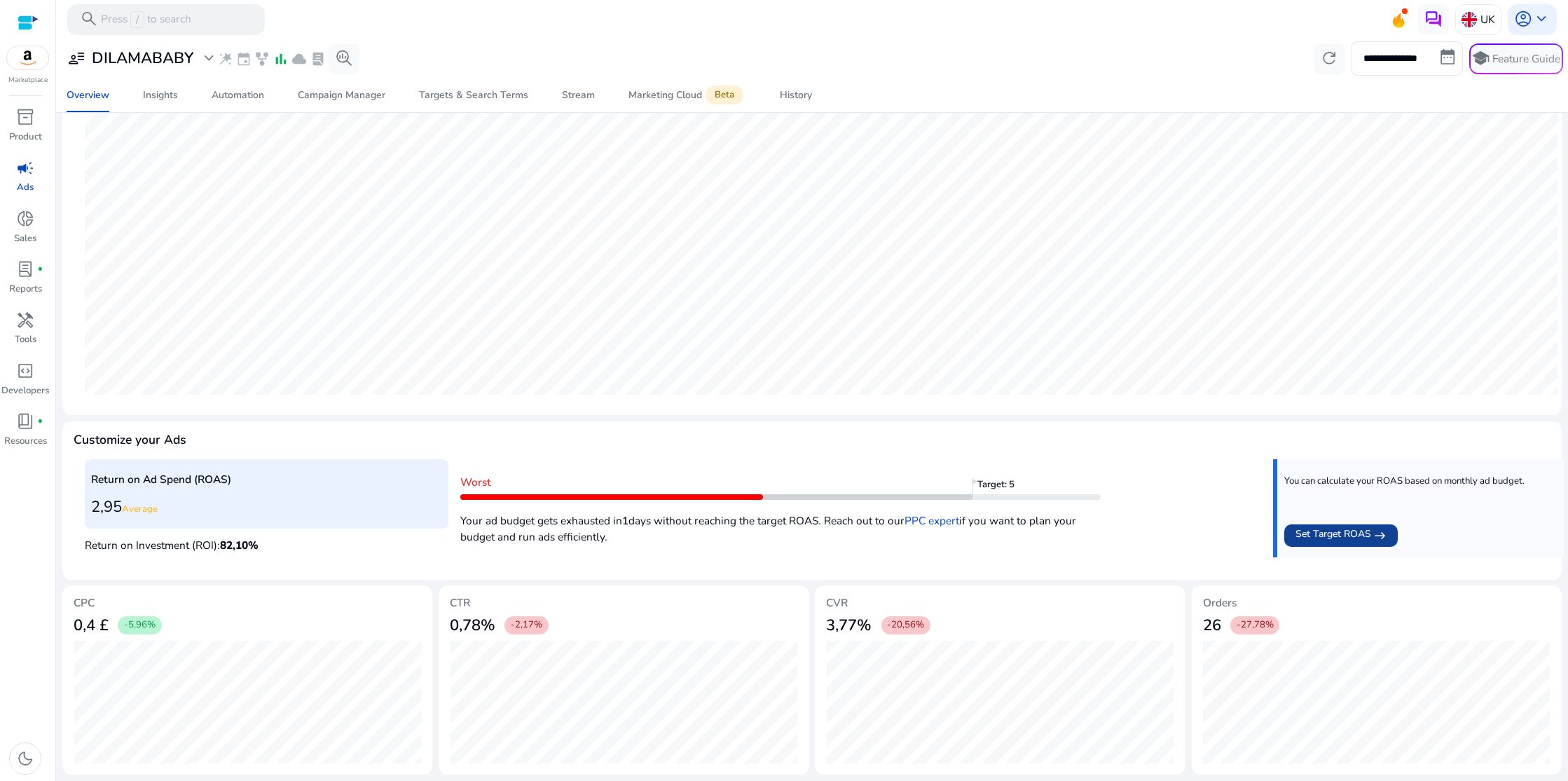
click at [1324, 536] on span "Set Target ROAS" at bounding box center [1333, 535] width 76 height 18
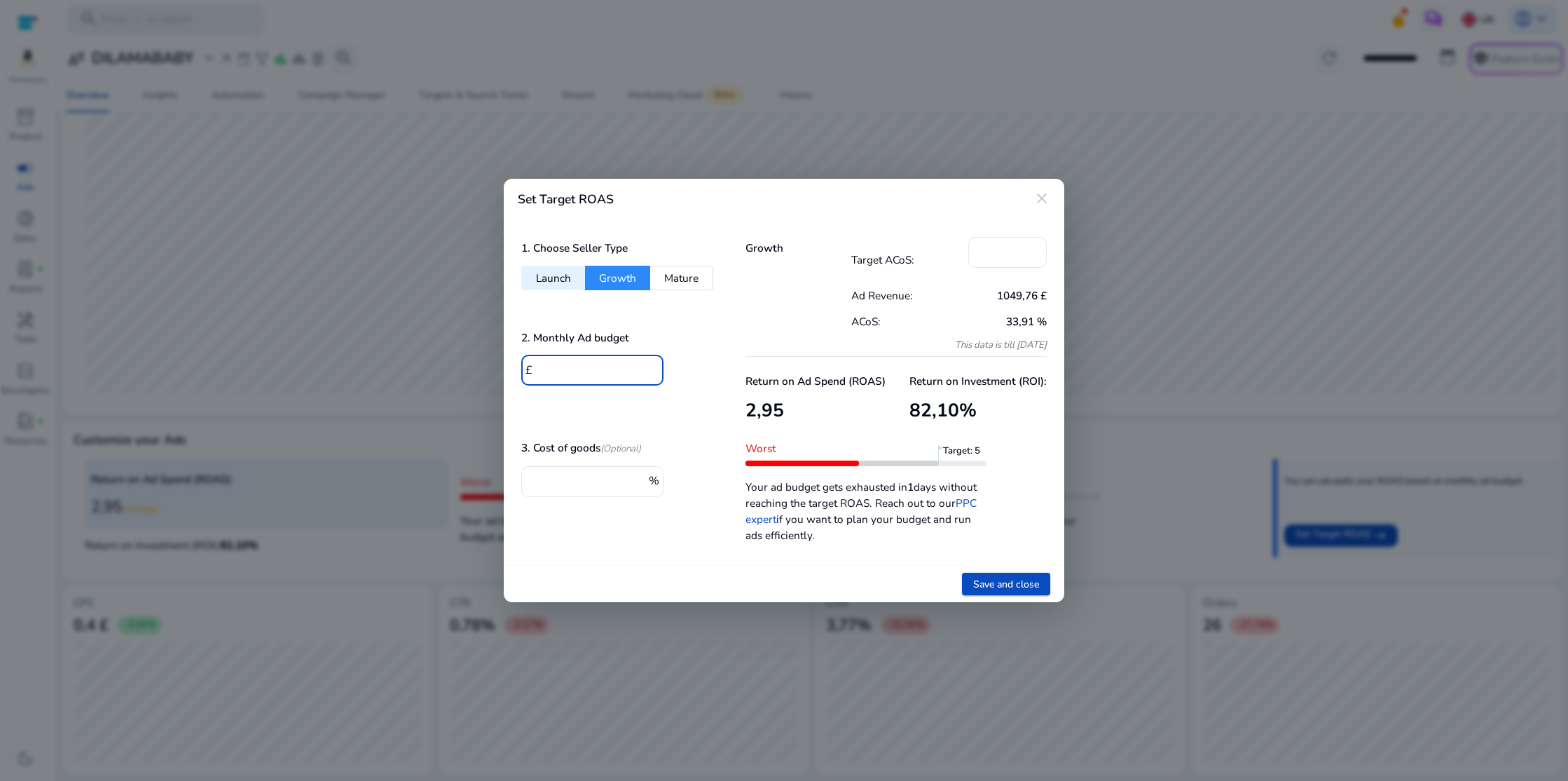
drag, startPoint x: 557, startPoint y: 371, endPoint x: 533, endPoint y: 368, distance: 24.2
click at [533, 368] on div "£ ***" at bounding box center [586, 370] width 131 height 31
click at [1006, 583] on span "Save and close" at bounding box center [1006, 584] width 66 height 14
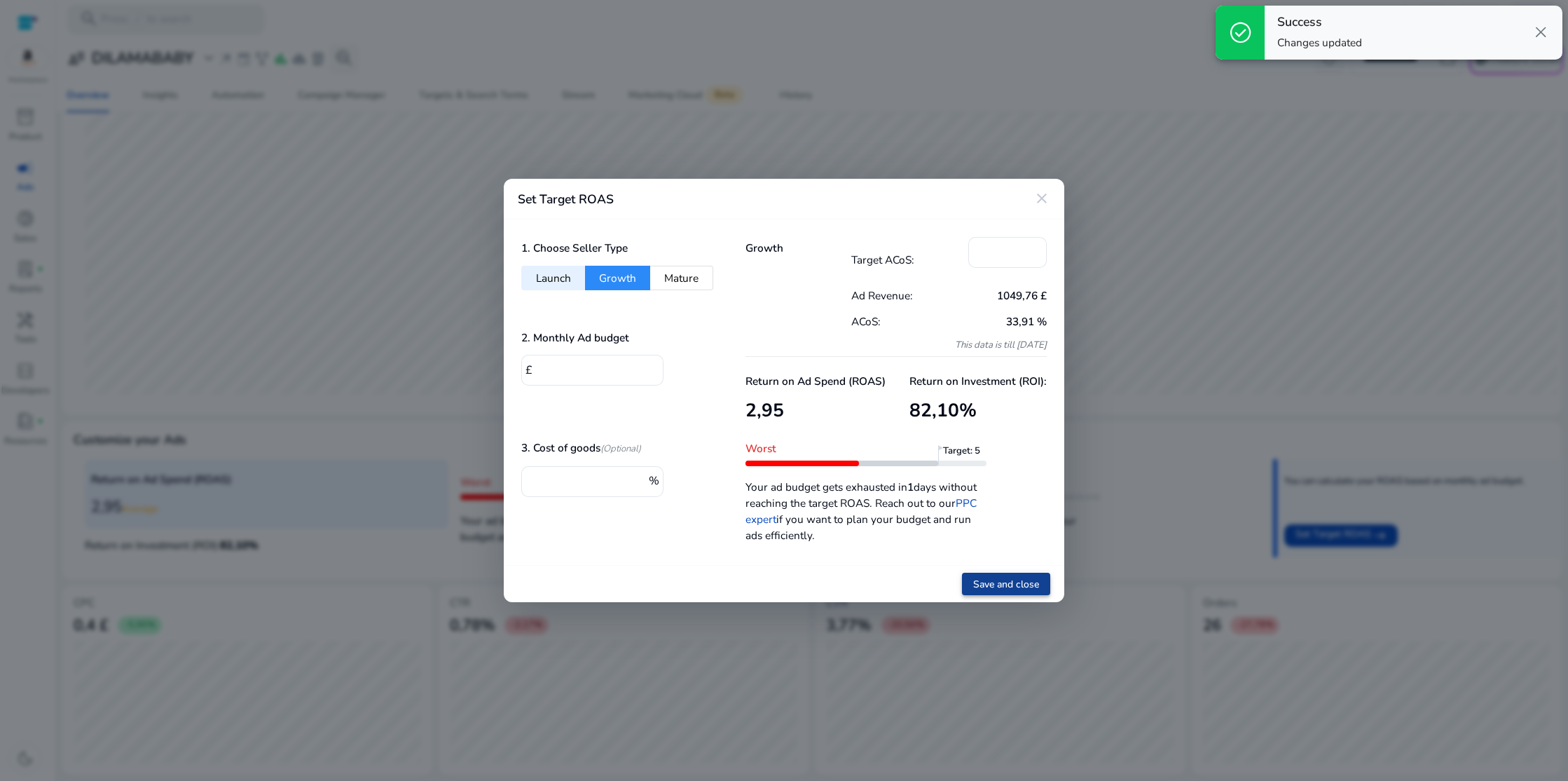
type input "***"
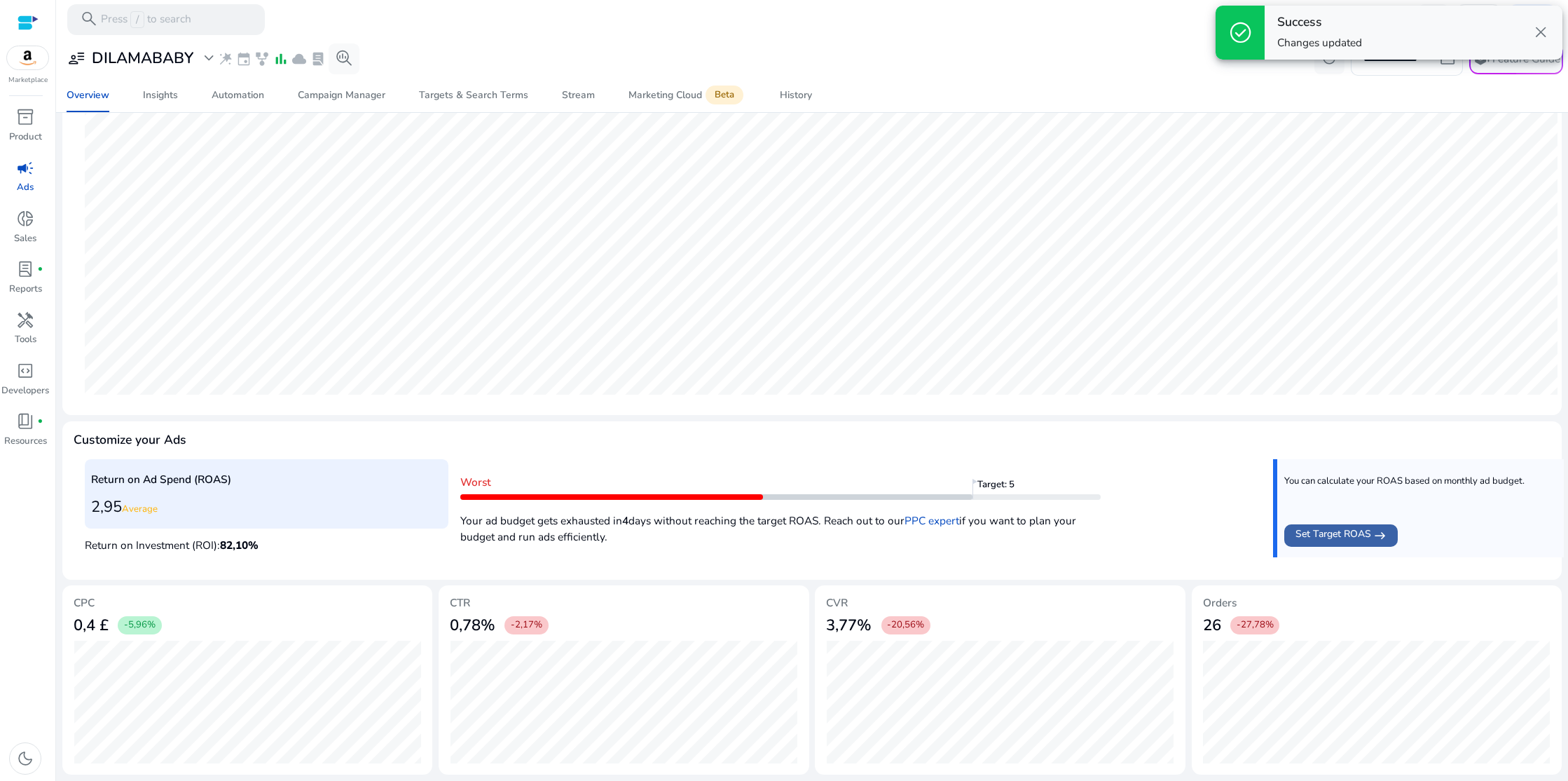
click at [1303, 537] on span "Set Target ROAS" at bounding box center [1333, 535] width 76 height 18
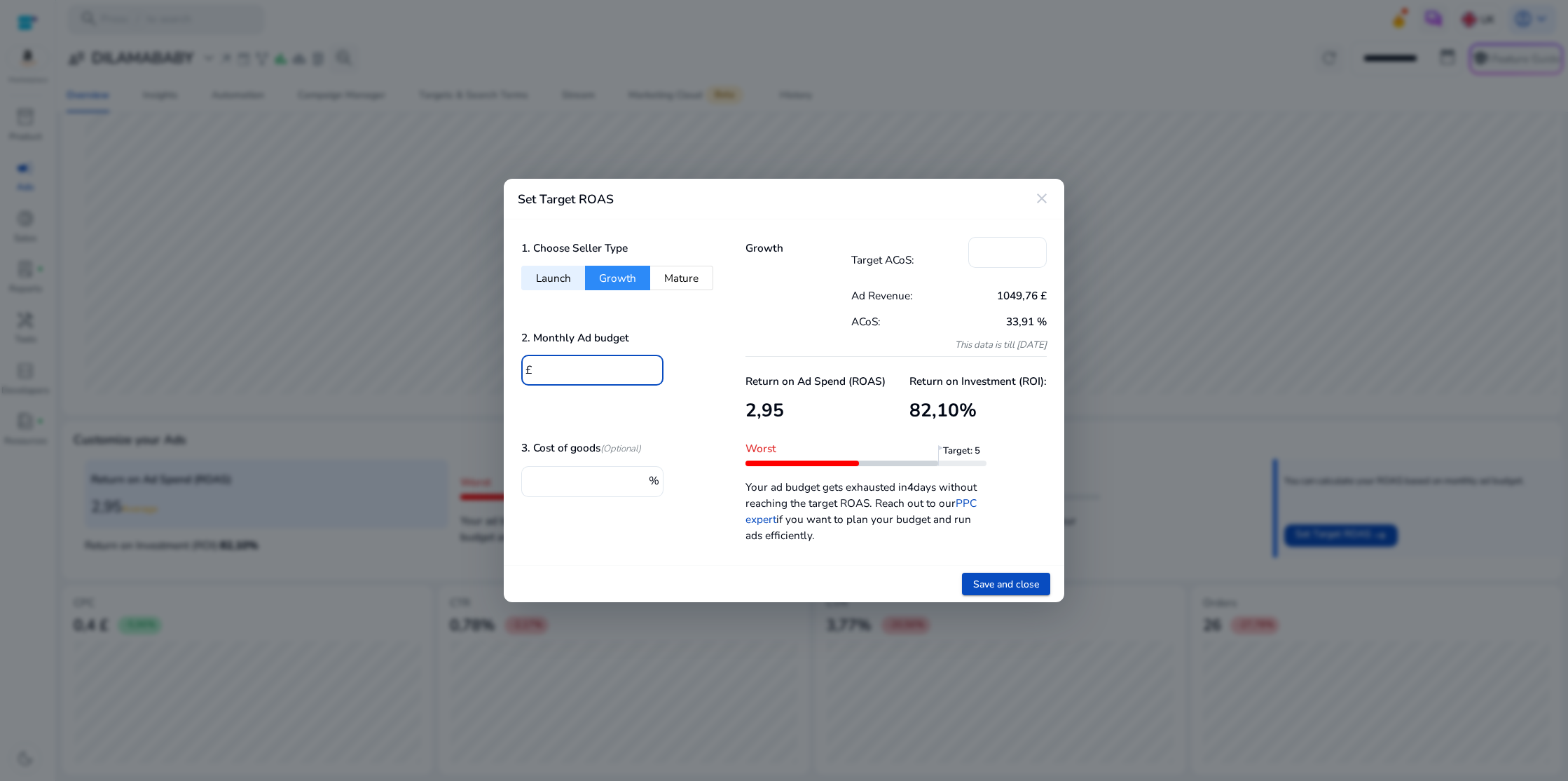
drag, startPoint x: 562, startPoint y: 369, endPoint x: 533, endPoint y: 366, distance: 29.2
click at [533, 366] on div "£ ***" at bounding box center [586, 370] width 131 height 31
click at [1000, 579] on span "Save and close" at bounding box center [1006, 584] width 66 height 14
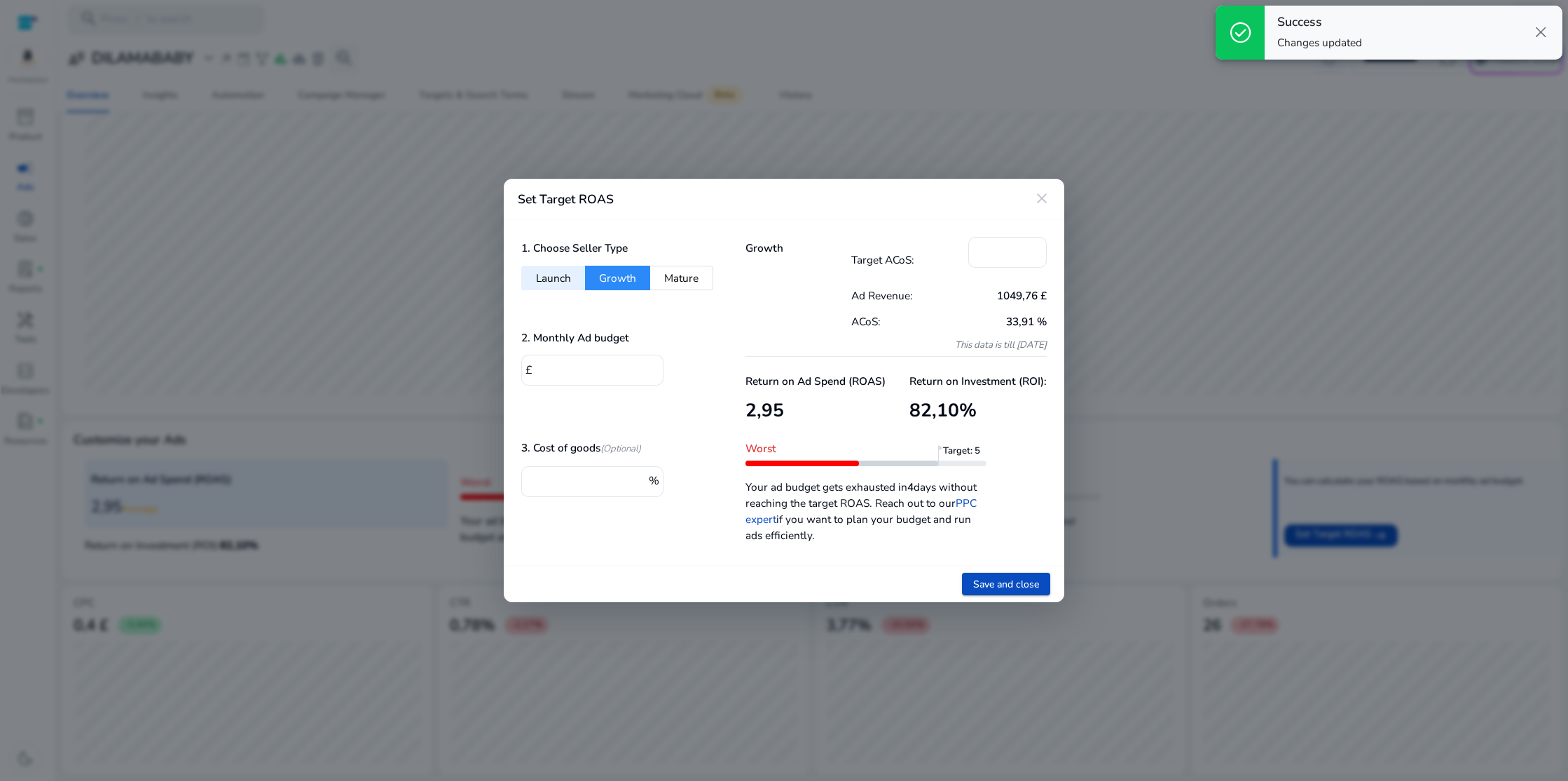
type input "***"
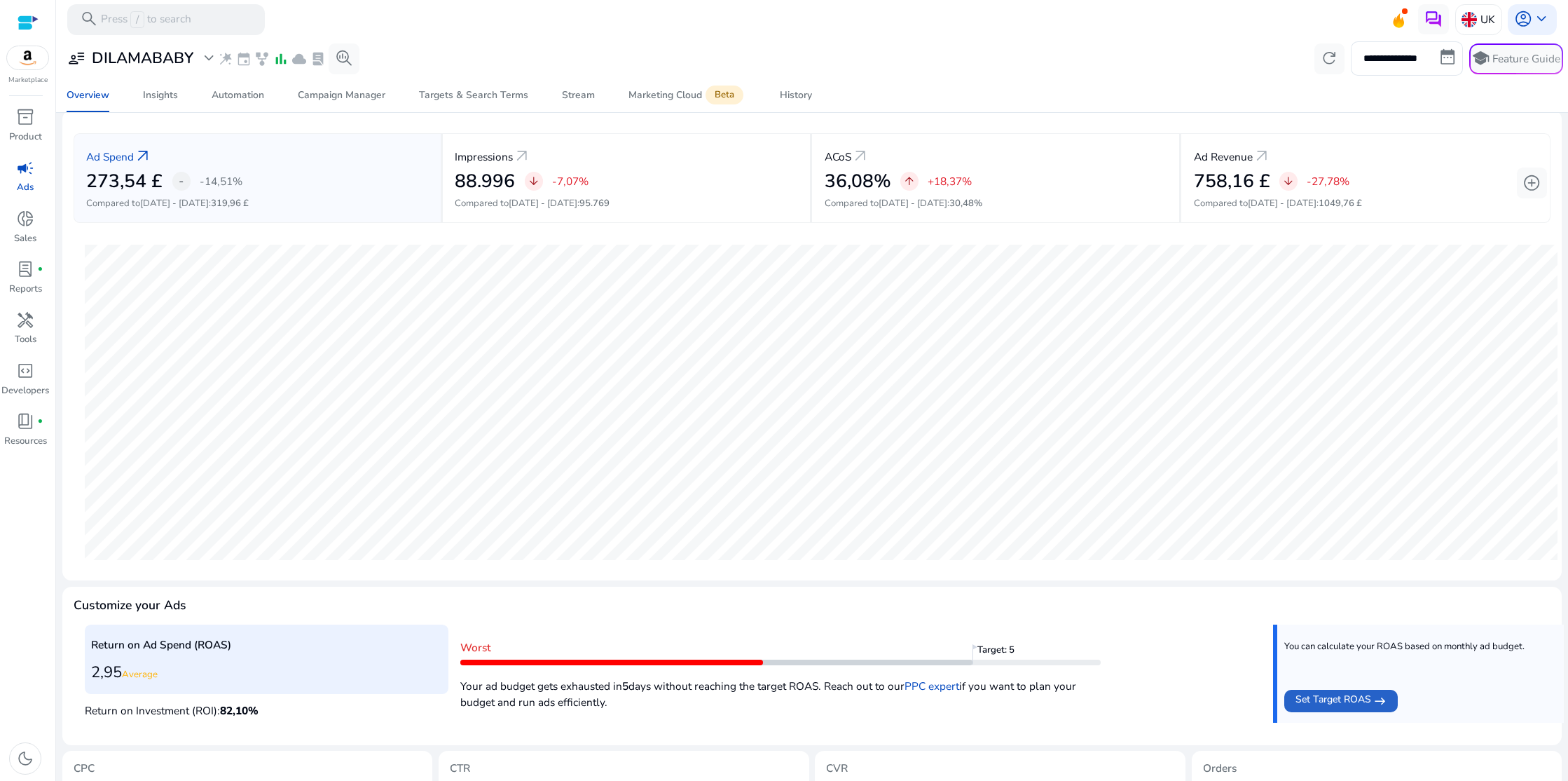
scroll to position [0, 0]
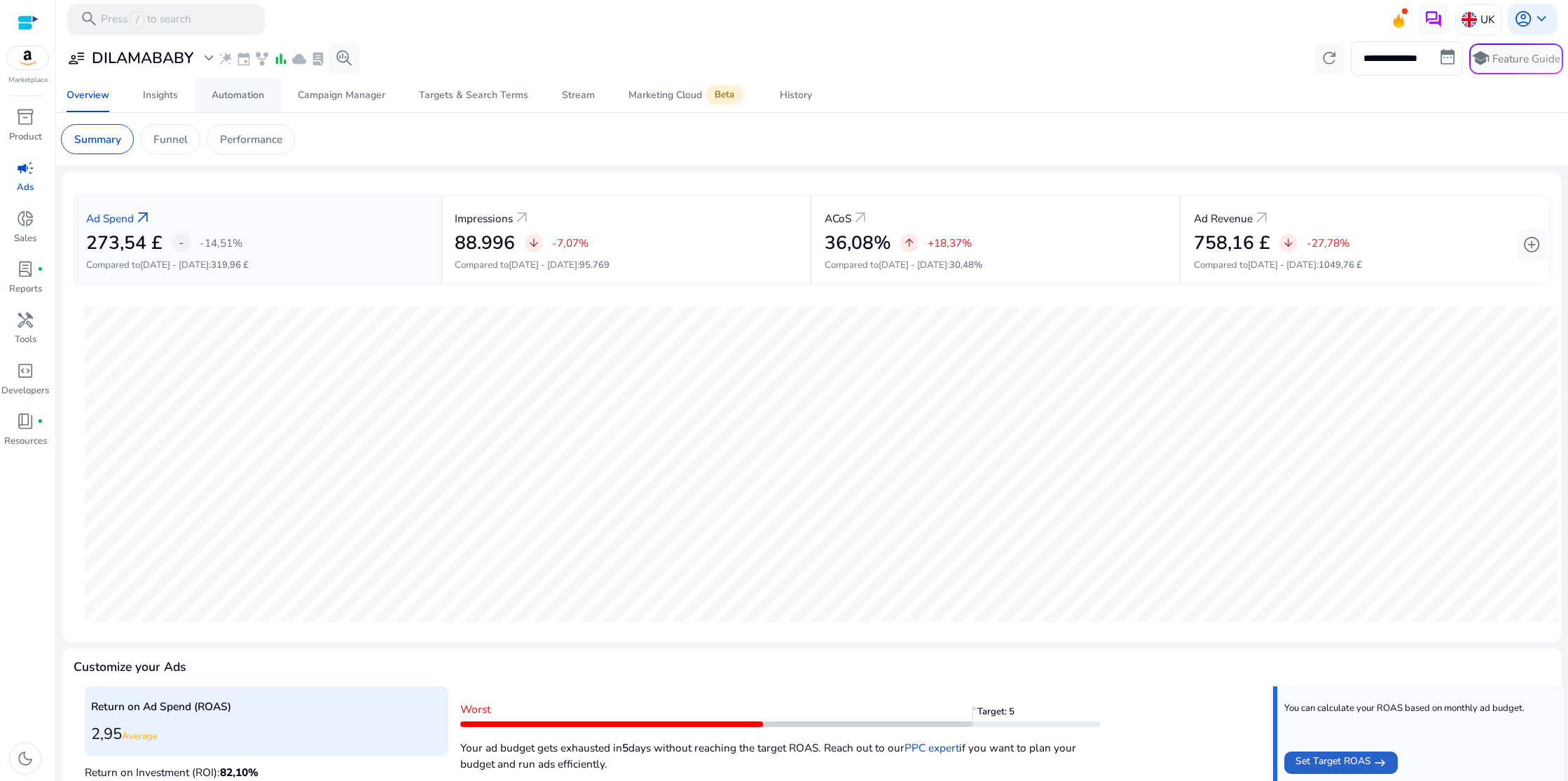
click at [228, 91] on div "Automation" at bounding box center [238, 96] width 53 height 10
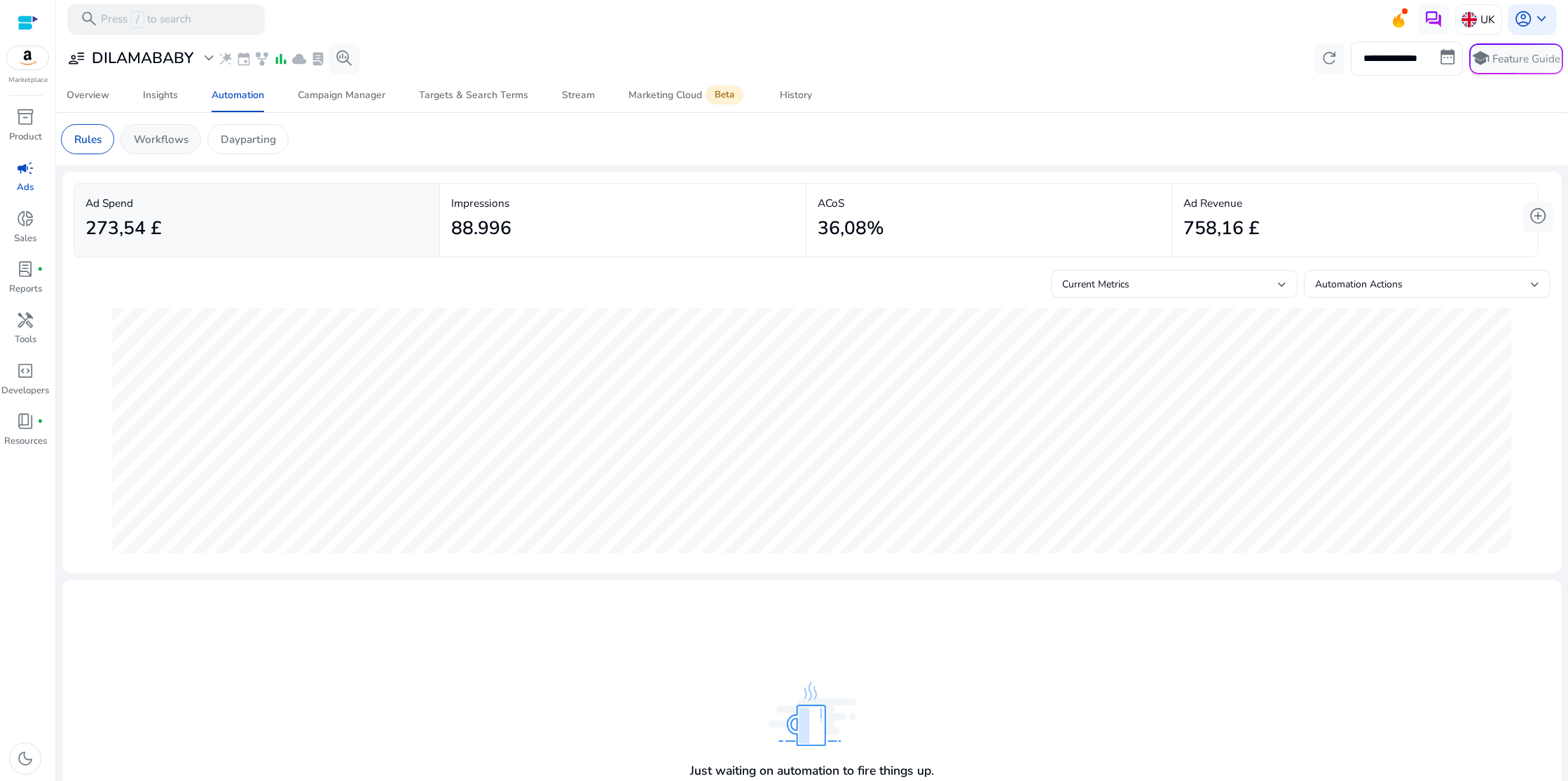
click at [160, 141] on p "Workflows" at bounding box center [161, 138] width 54 height 16
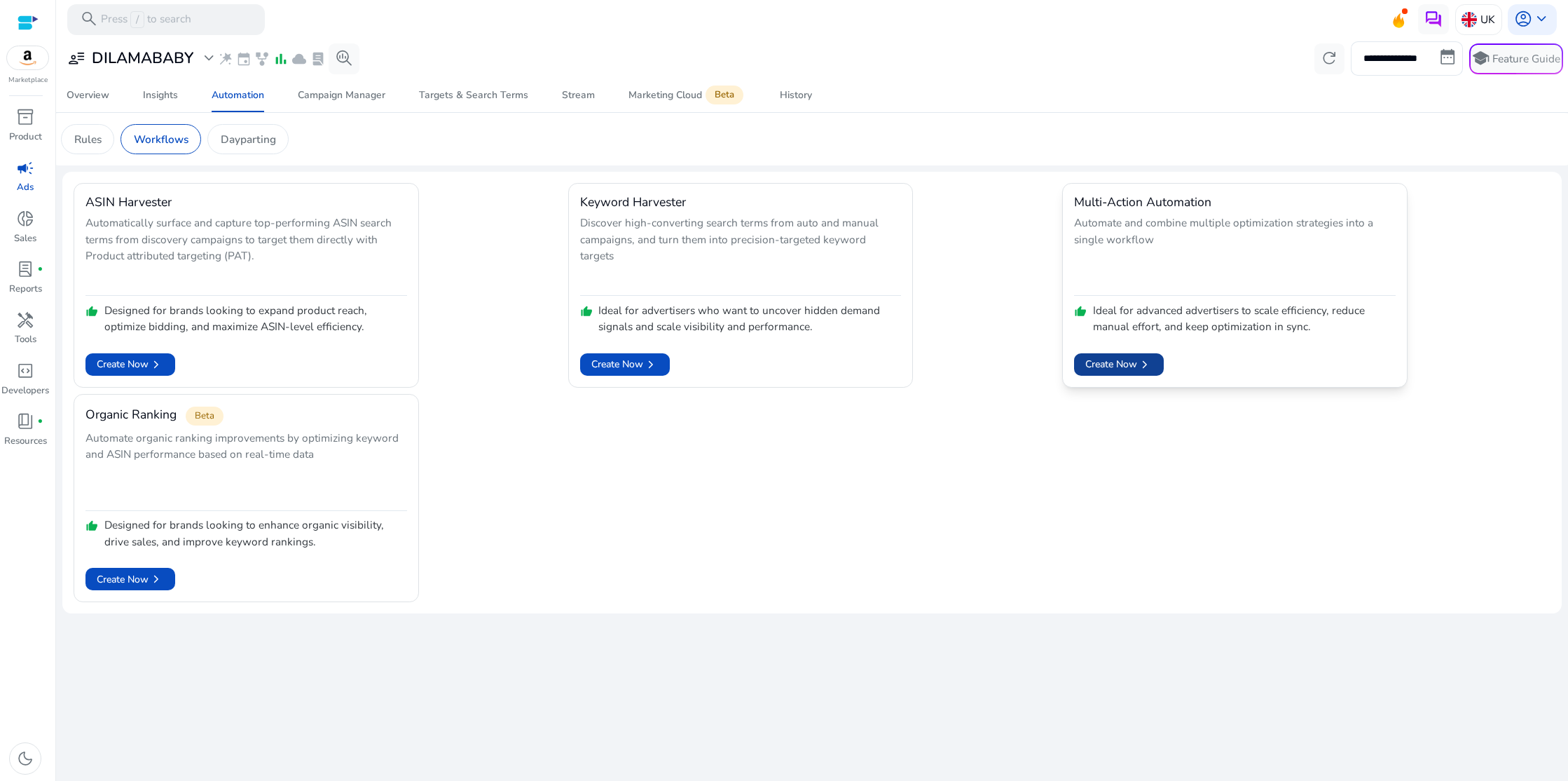
click at [1115, 372] on span "Create Now chevron_right" at bounding box center [1118, 364] width 67 height 15
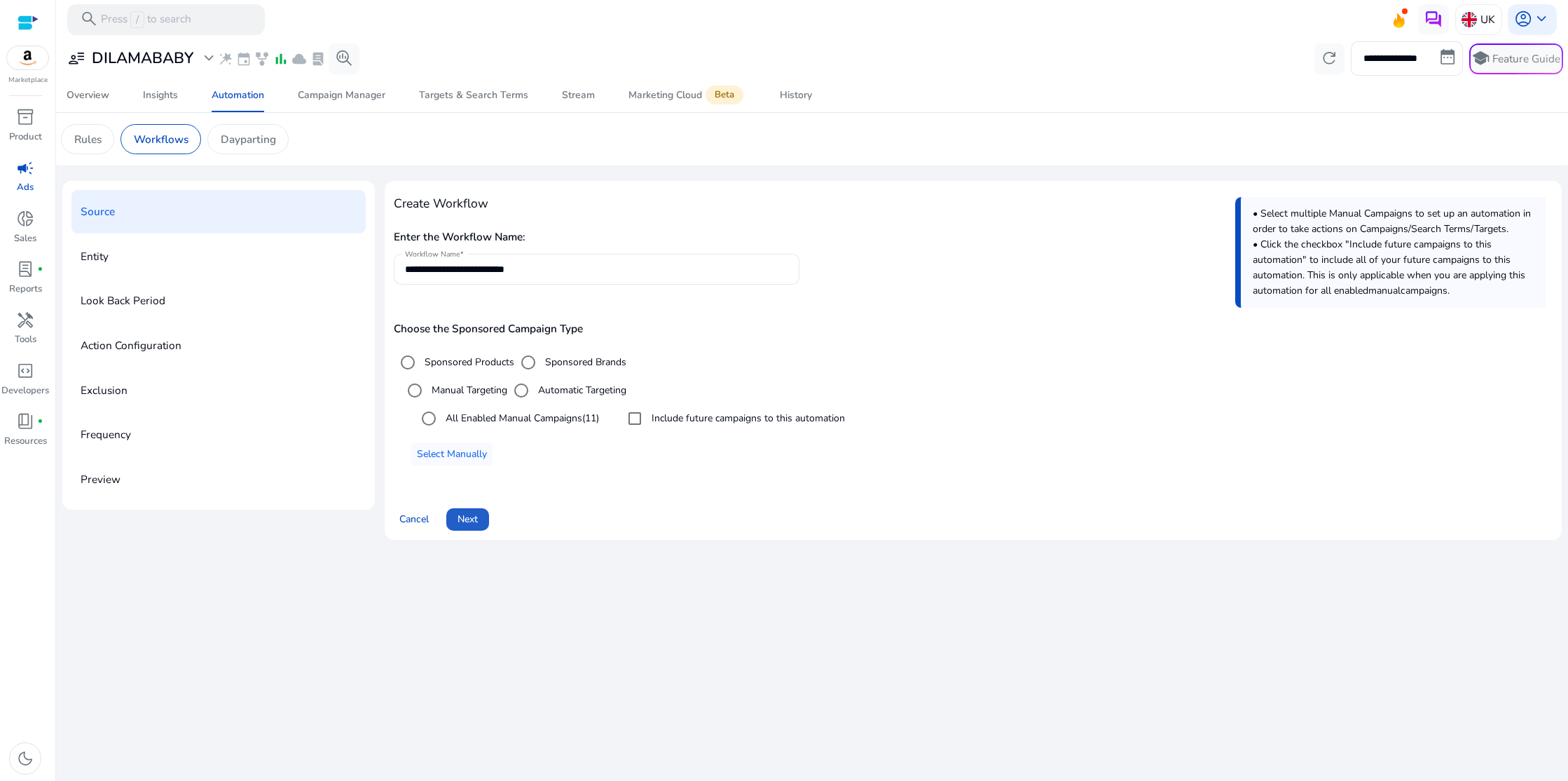
click at [464, 518] on span "Next" at bounding box center [468, 519] width 20 height 14
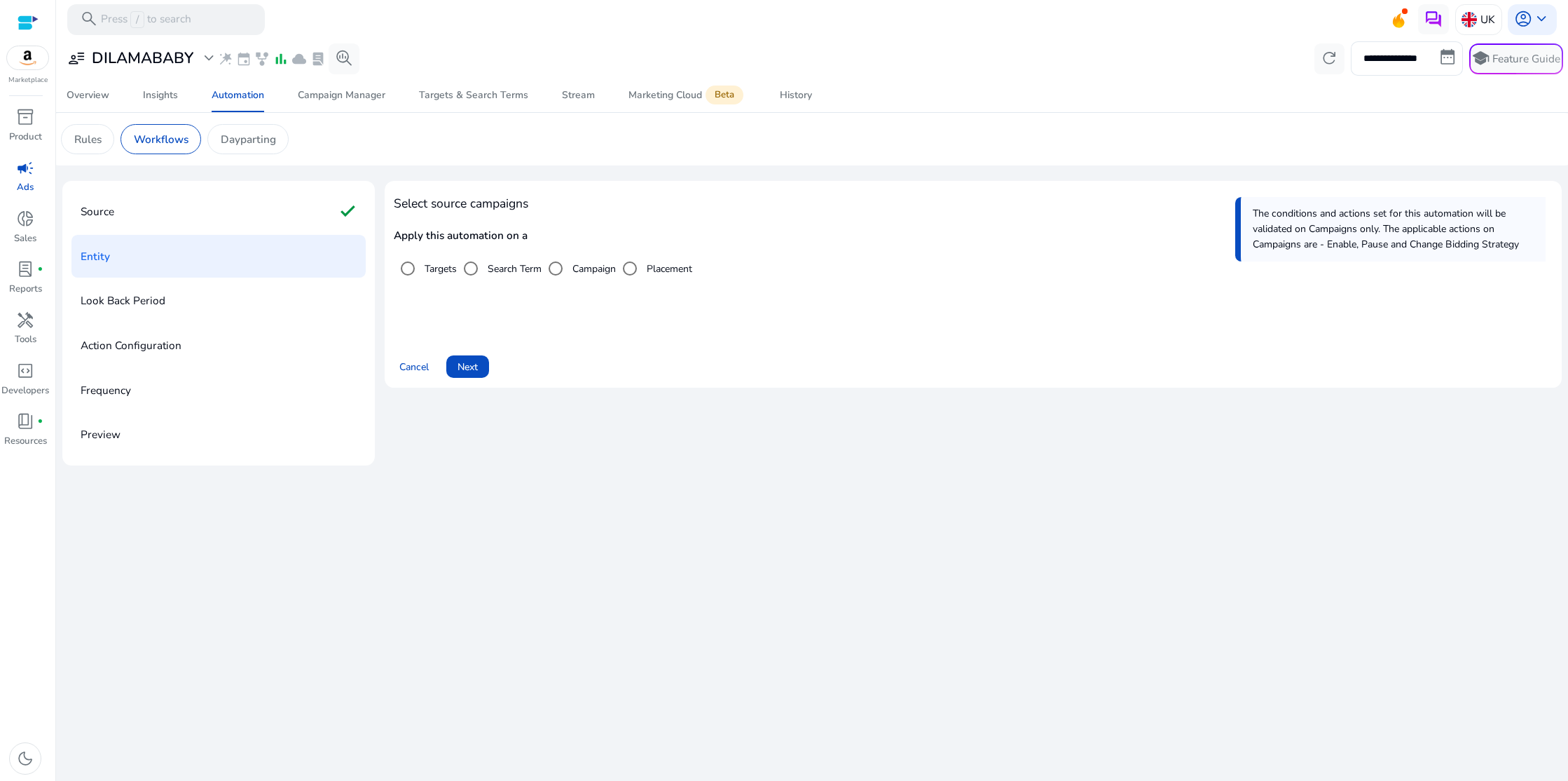
click at [466, 368] on span "Next" at bounding box center [468, 367] width 20 height 14
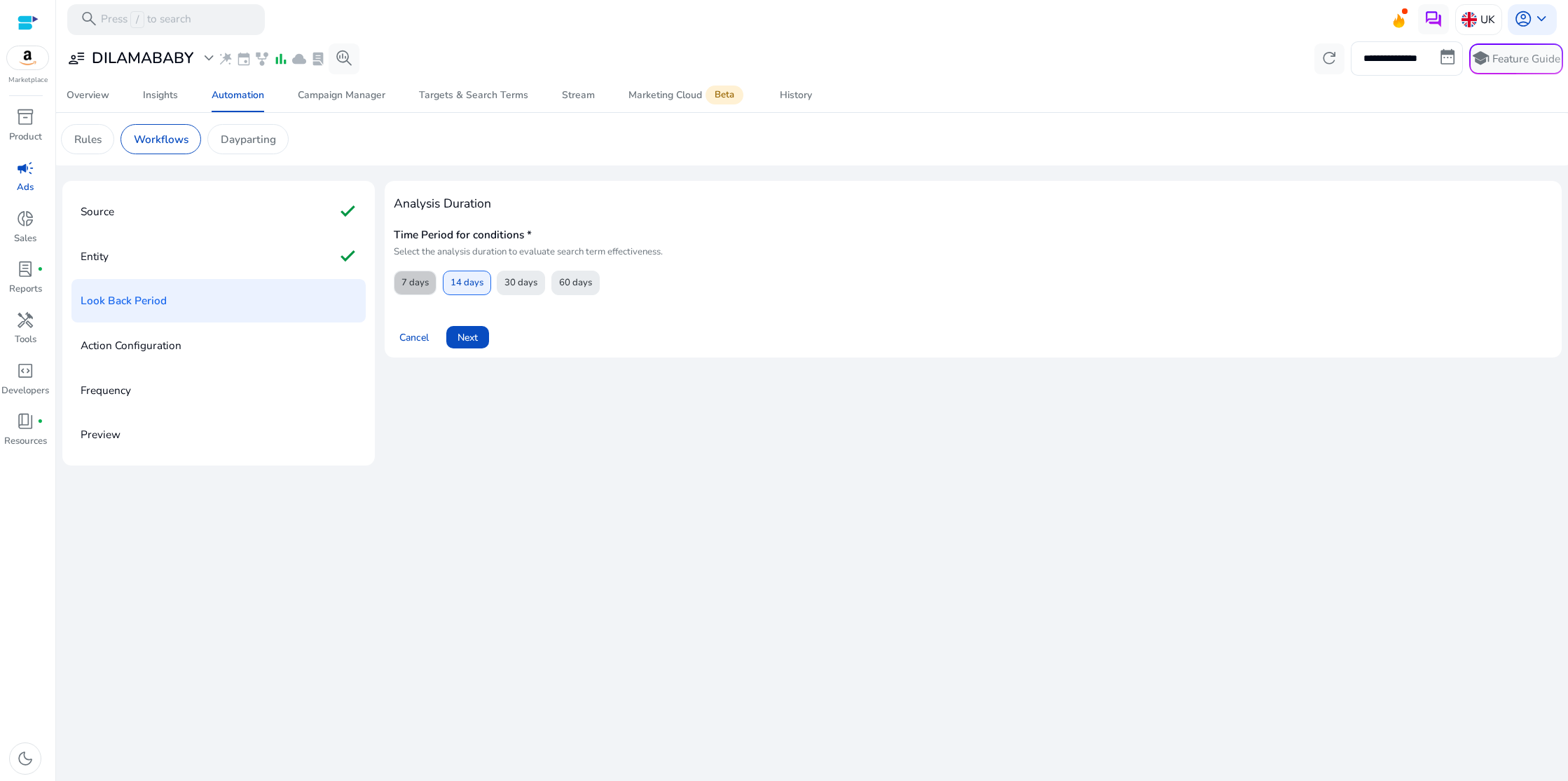
click at [408, 281] on span "7 days" at bounding box center [415, 283] width 27 height 25
click at [472, 337] on span "Next" at bounding box center [468, 337] width 20 height 14
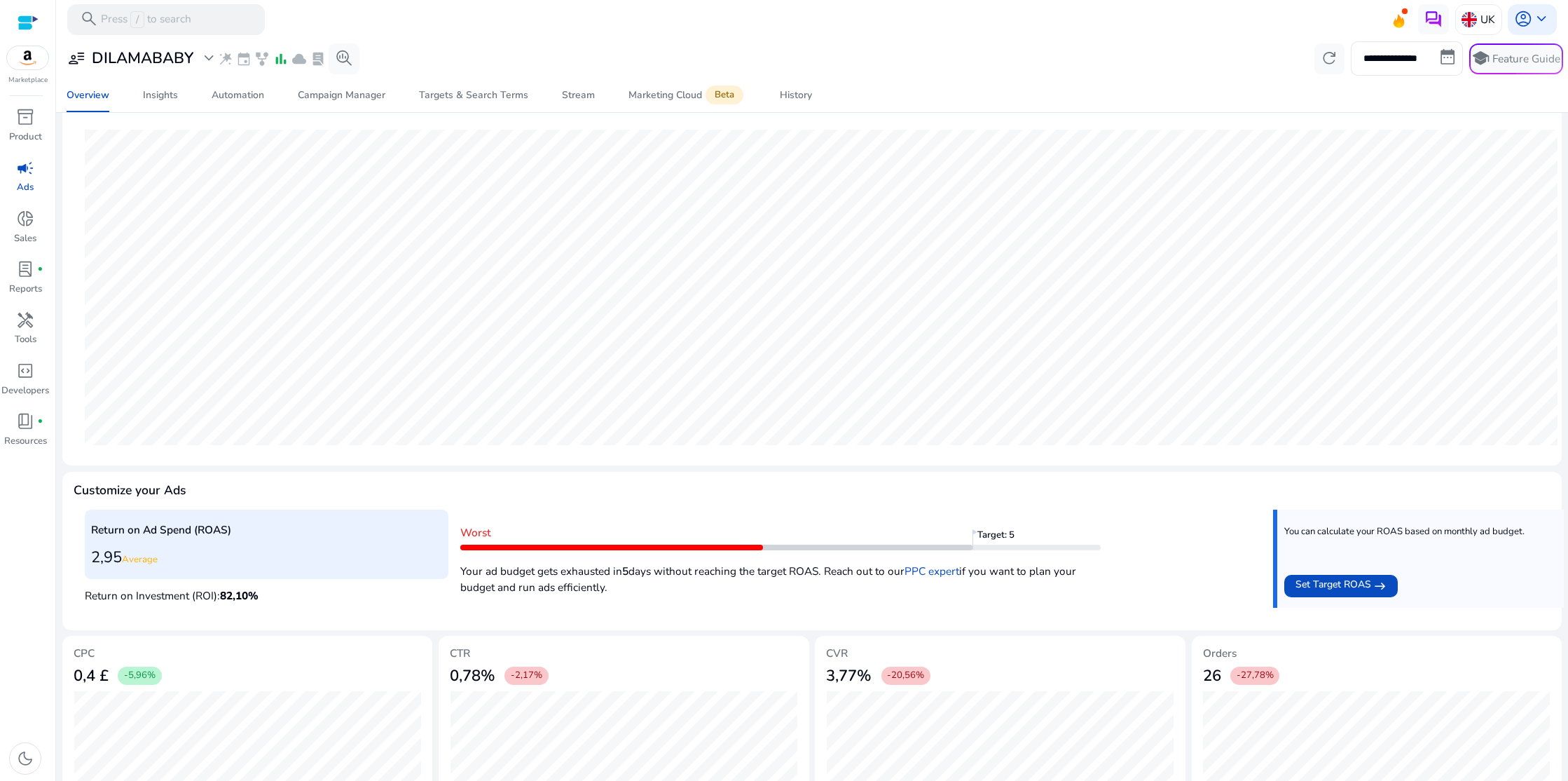
scroll to position [228, 0]
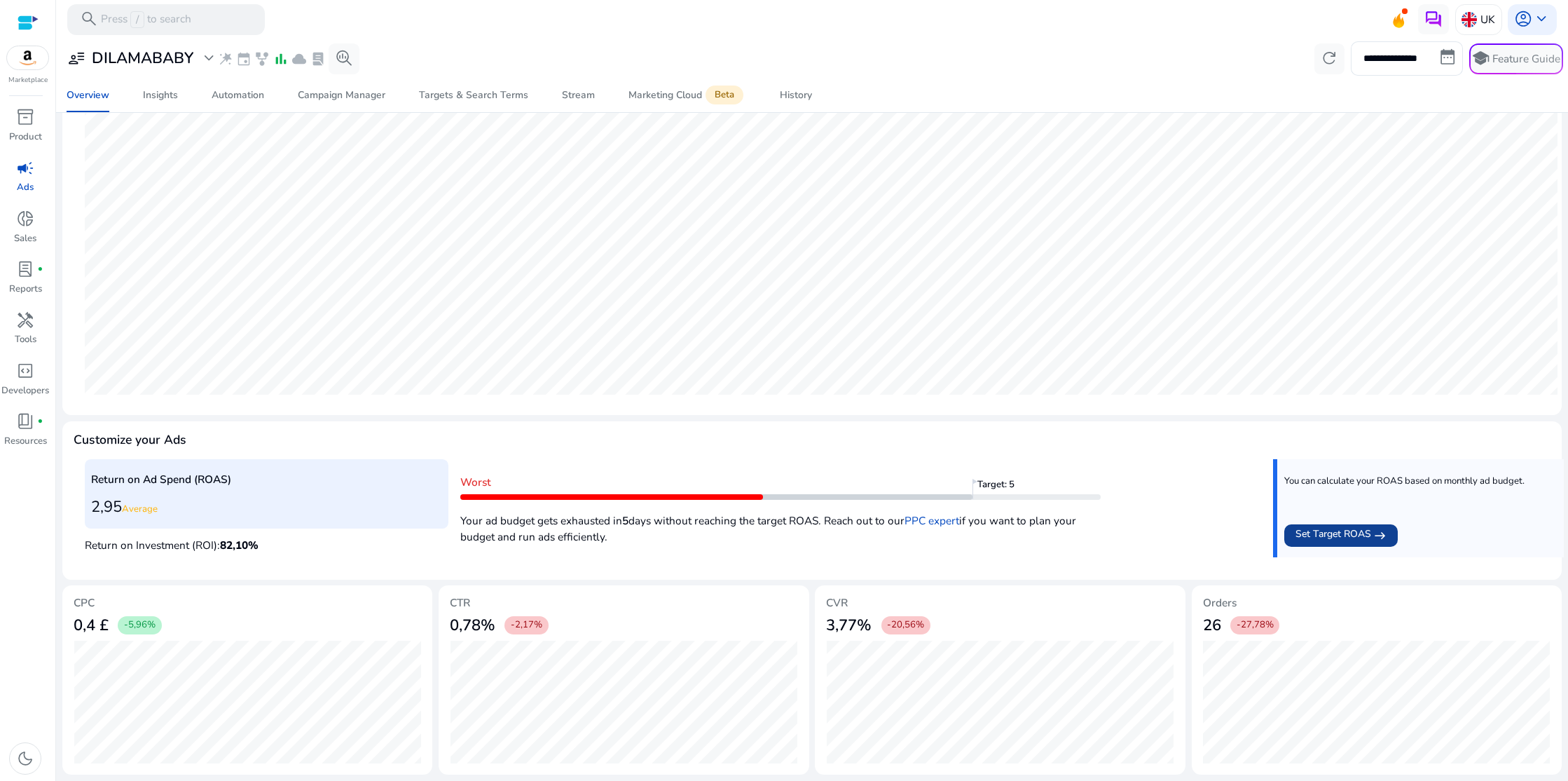
click at [1364, 536] on span "Set Target ROAS" at bounding box center [1333, 535] width 76 height 18
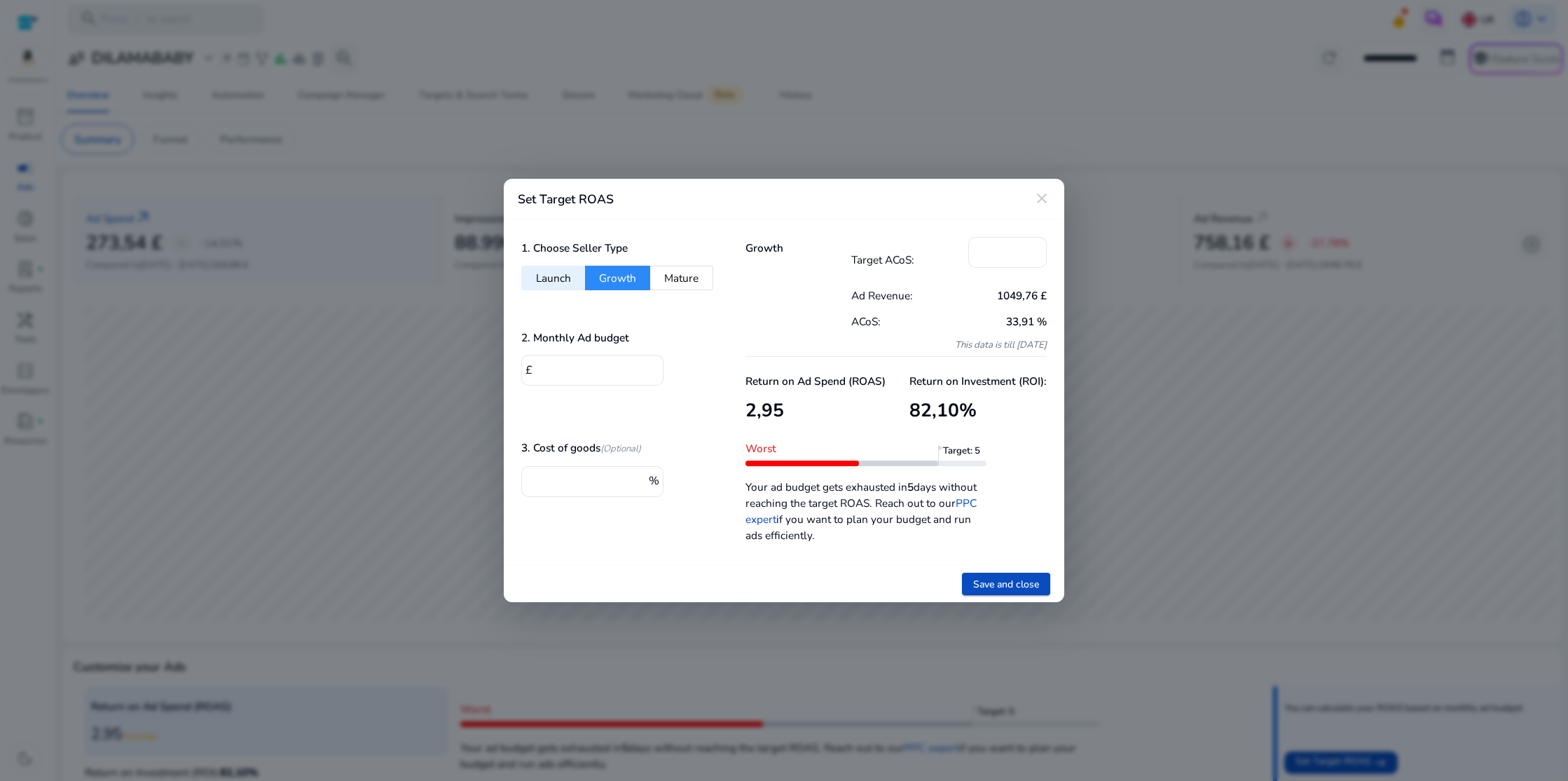
scroll to position [228, 0]
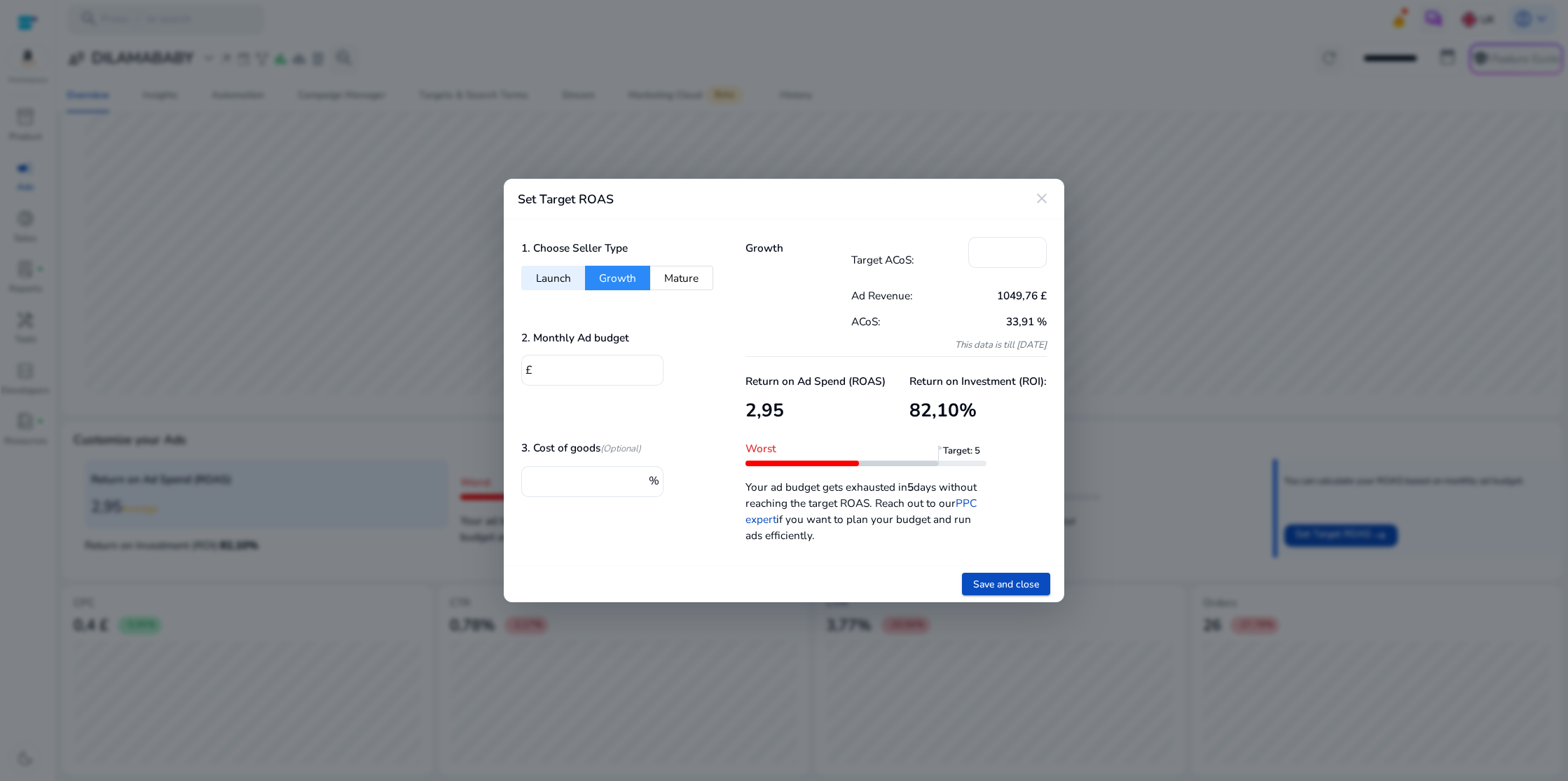
click at [1044, 200] on mat-icon "close" at bounding box center [1042, 199] width 17 height 17
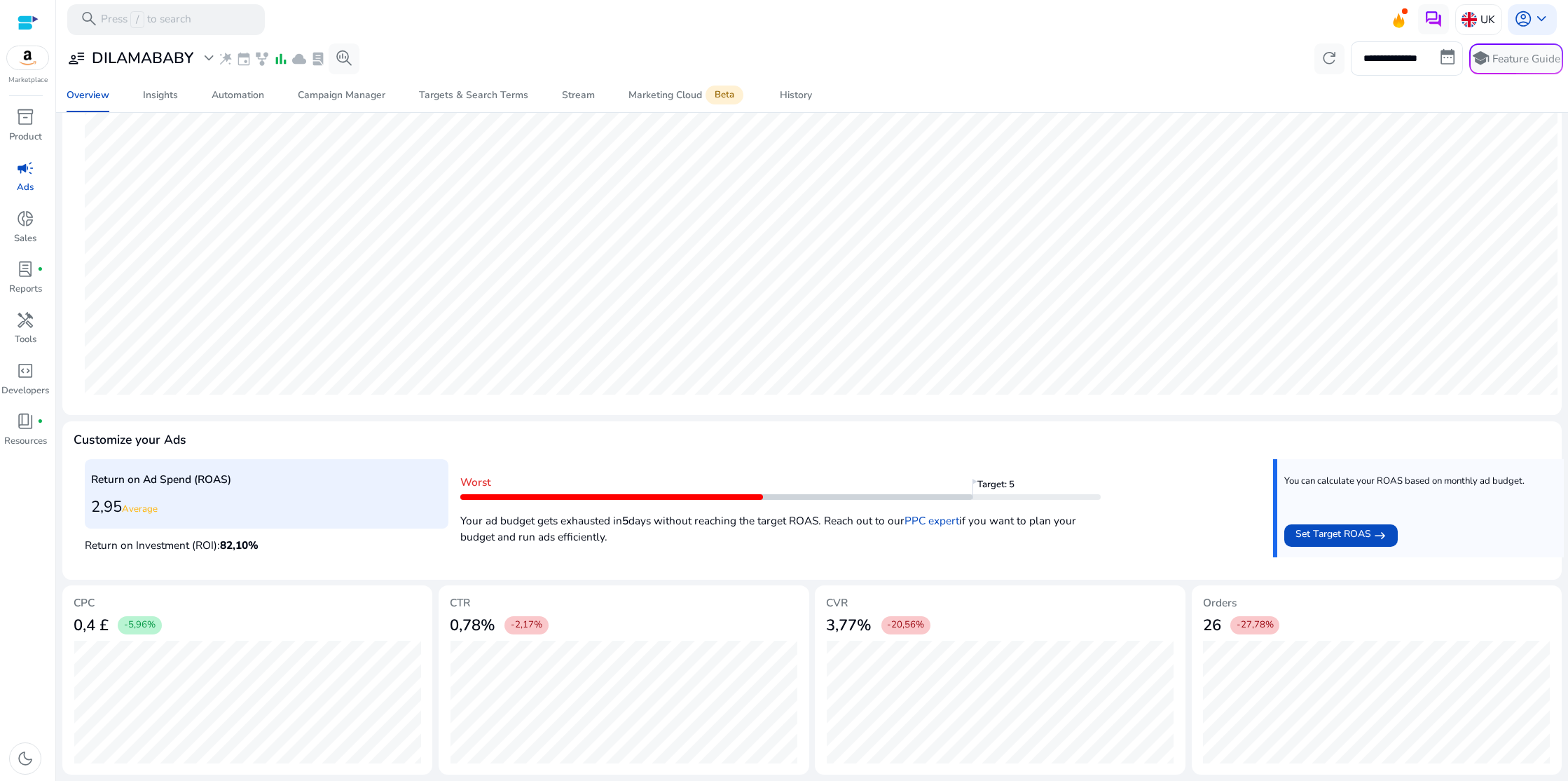
click at [27, 180] on link "campaign Ads" at bounding box center [25, 180] width 50 height 50
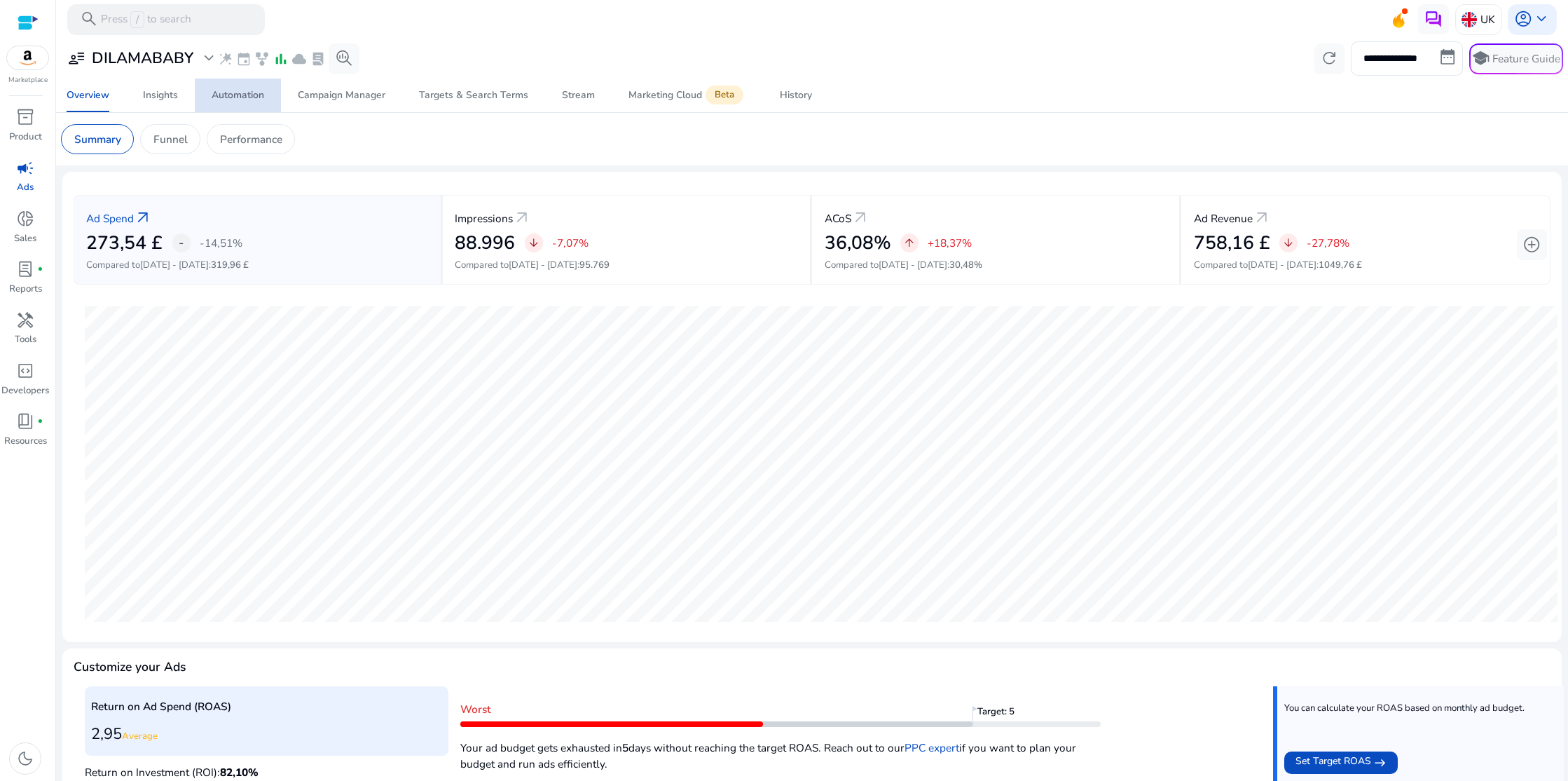
click at [239, 96] on div "Automation" at bounding box center [238, 96] width 53 height 10
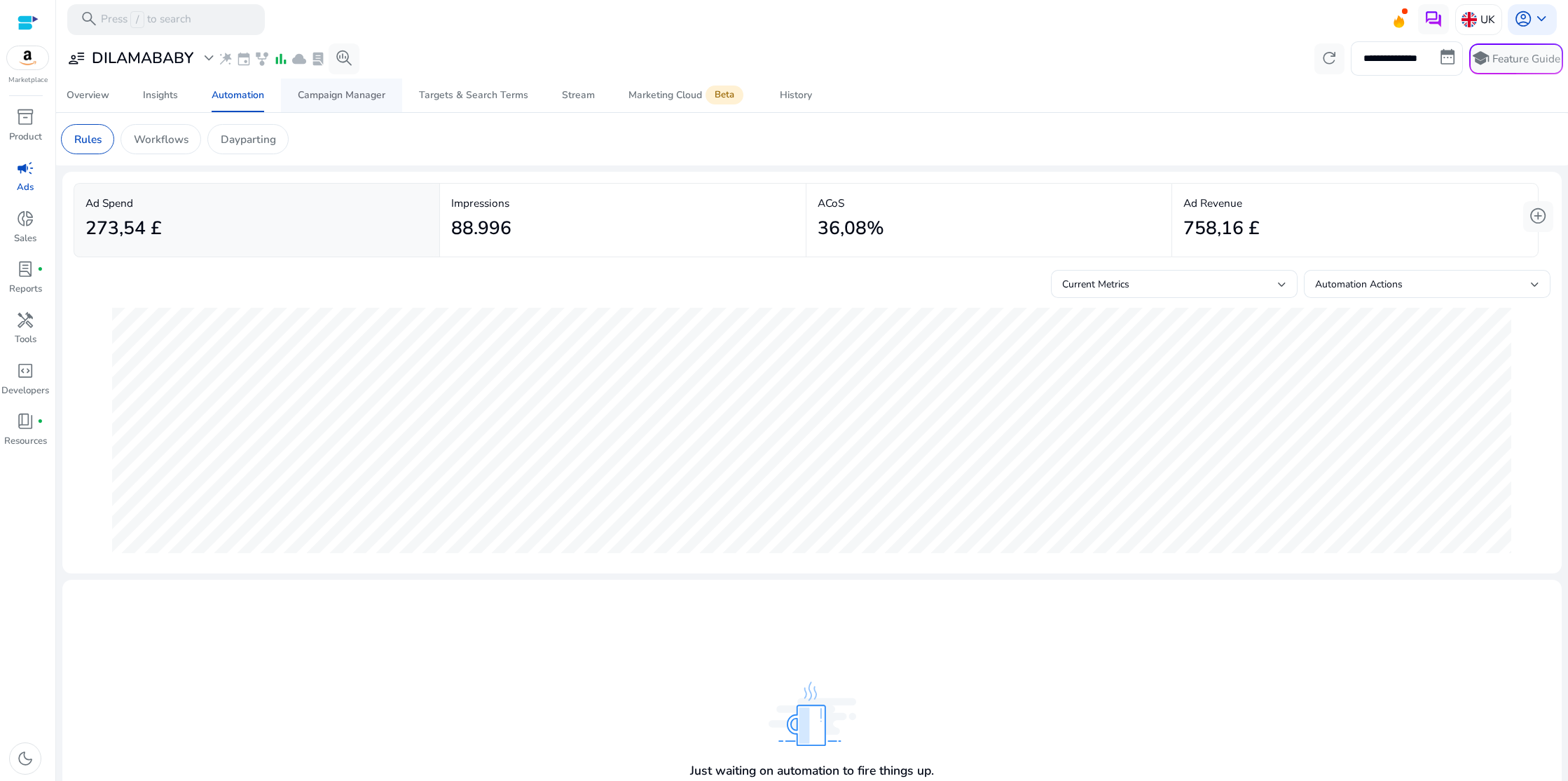
click at [316, 92] on div "Campaign Manager" at bounding box center [341, 96] width 87 height 10
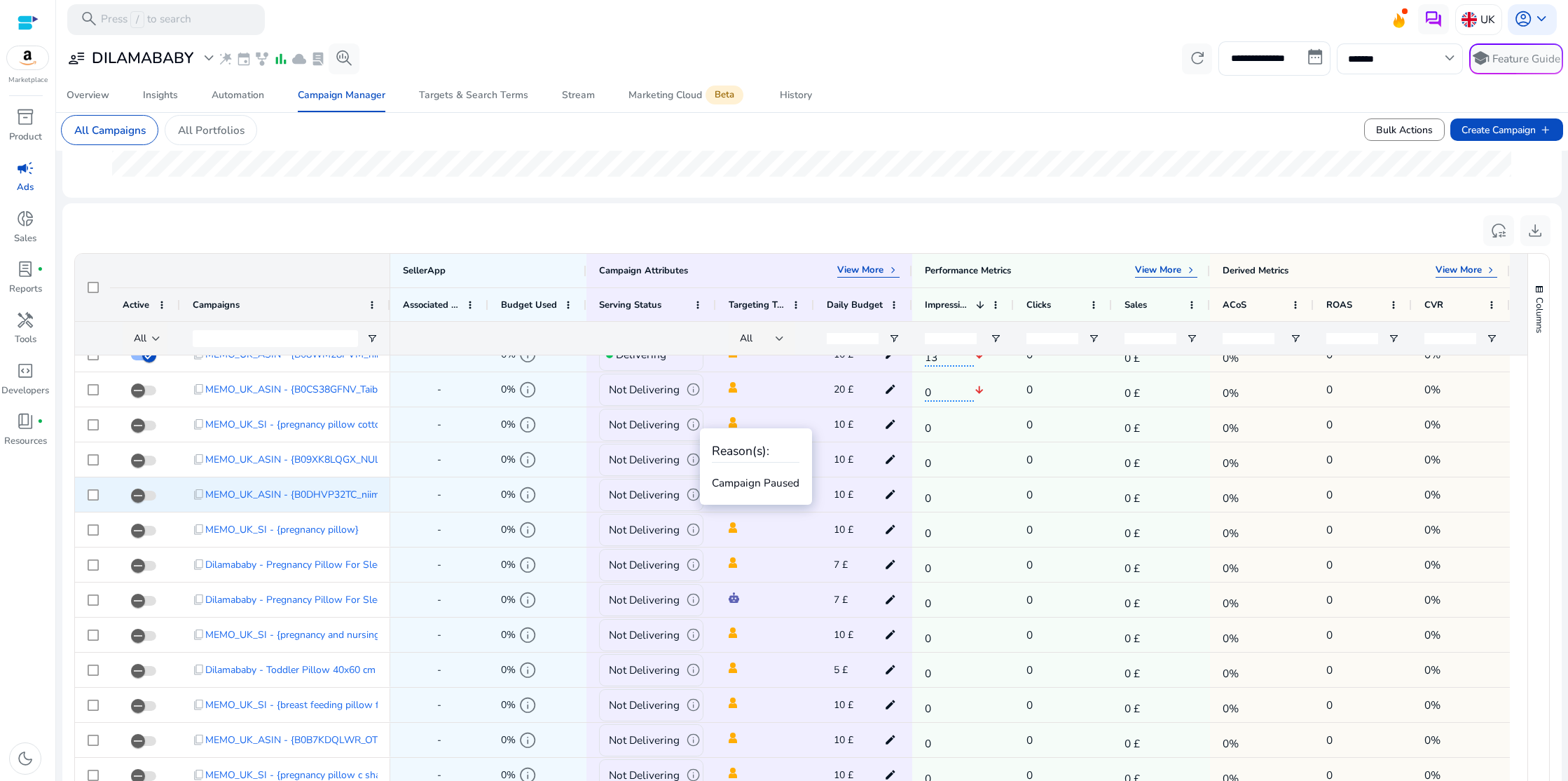
scroll to position [790, 0]
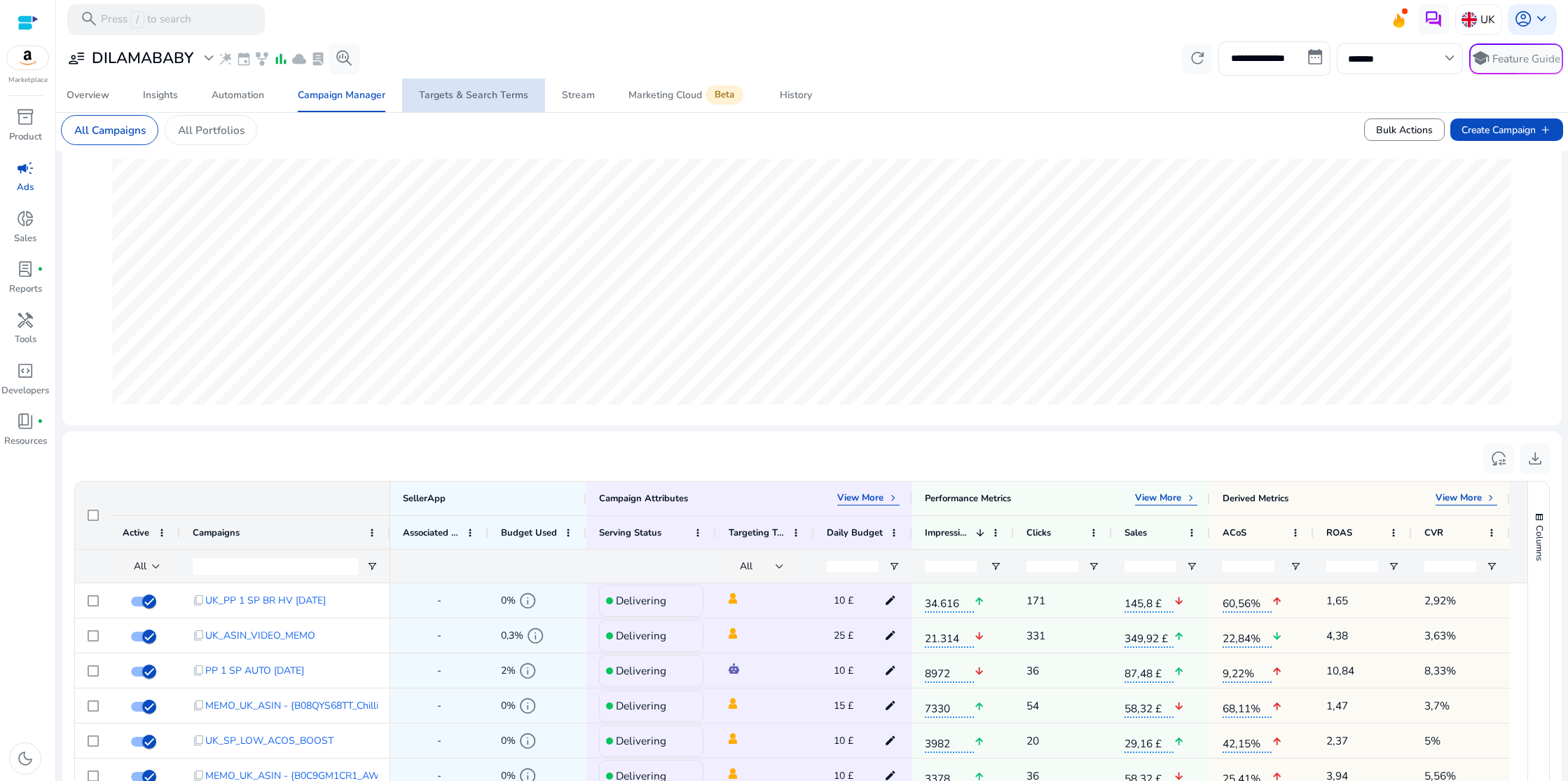
click at [495, 103] on span "Targets & Search Terms" at bounding box center [473, 95] width 109 height 34
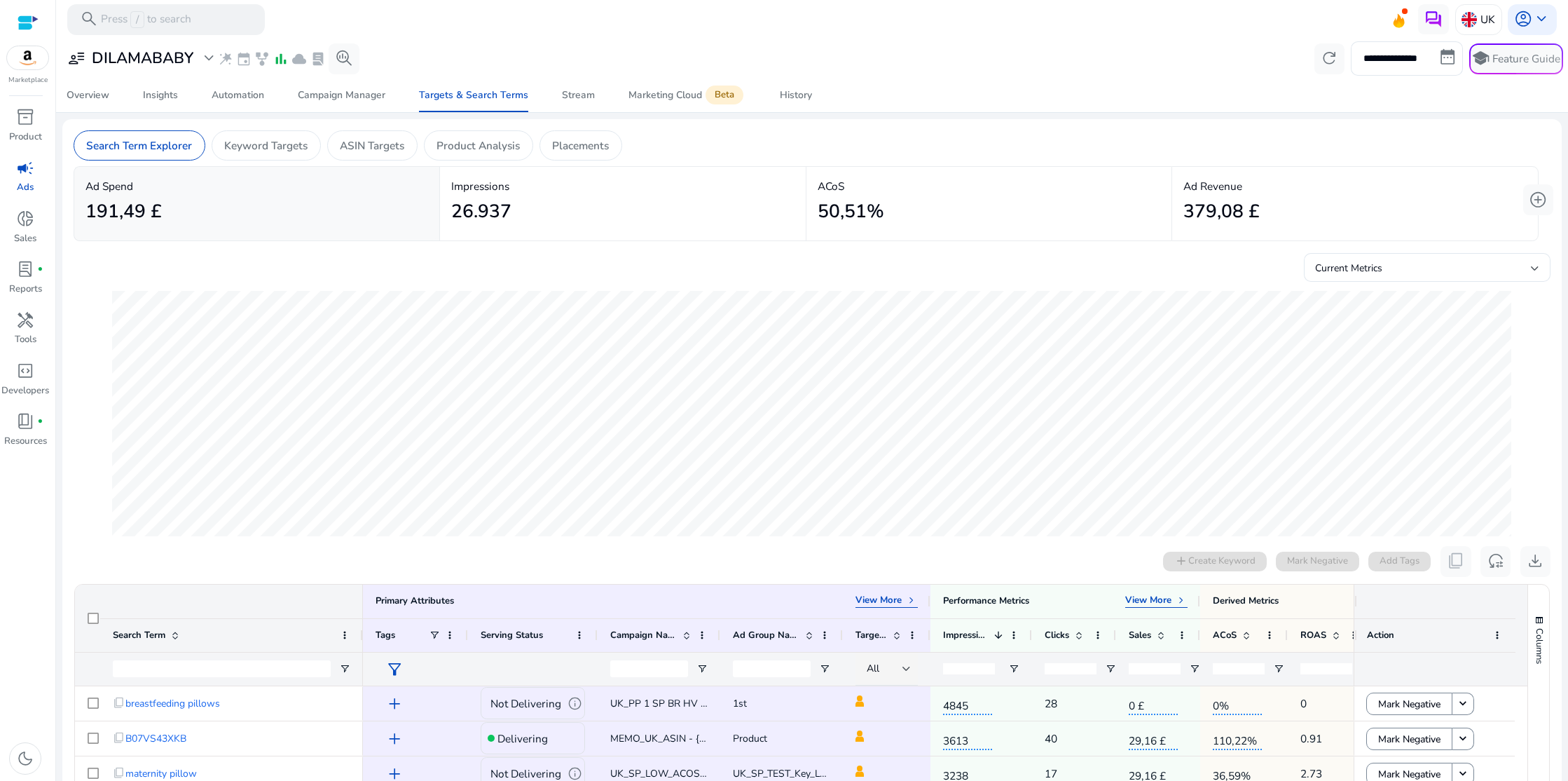
click at [28, 171] on span "campaign" at bounding box center [25, 167] width 18 height 18
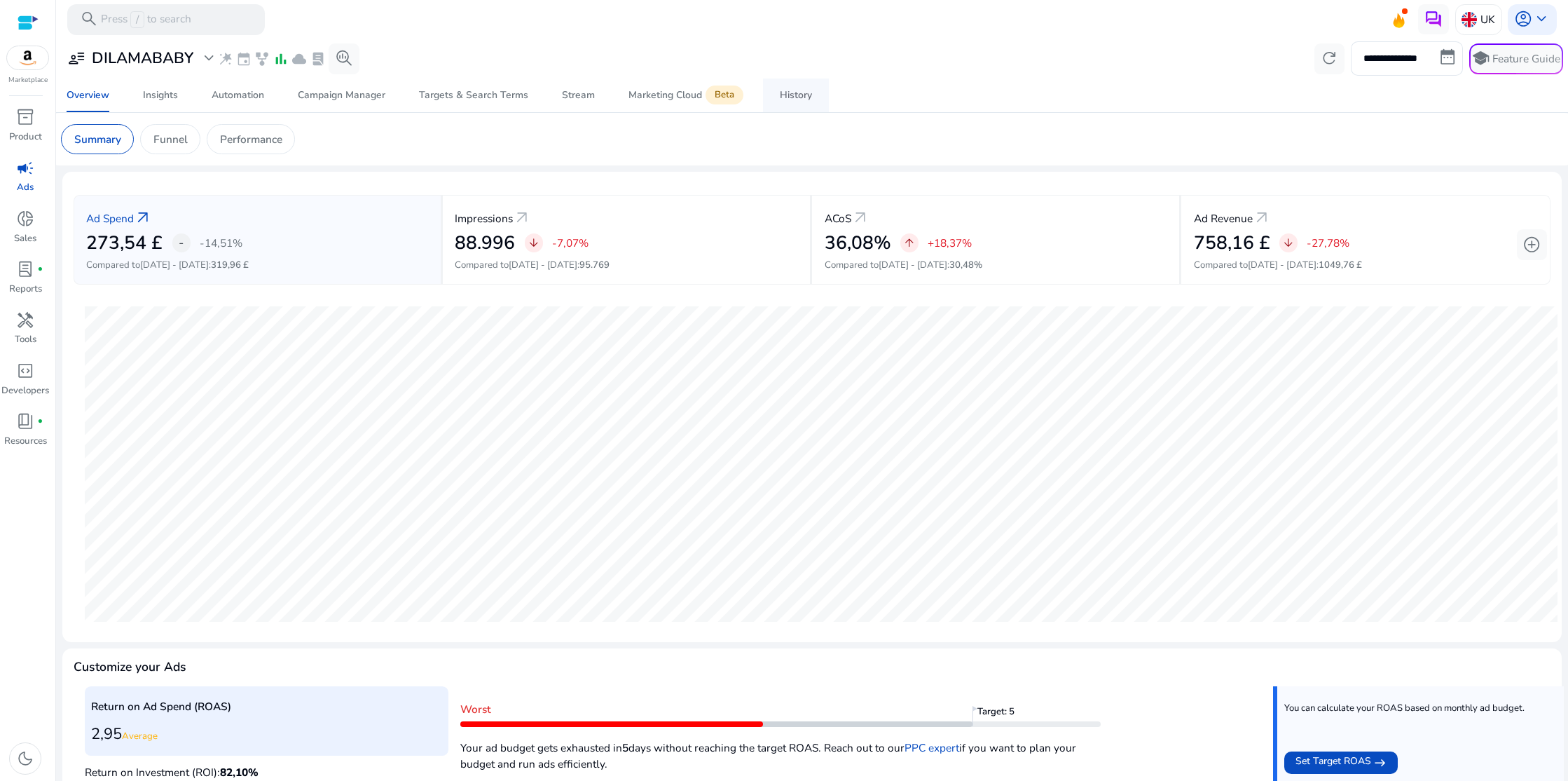
click at [780, 96] on div "History" at bounding box center [796, 96] width 32 height 10
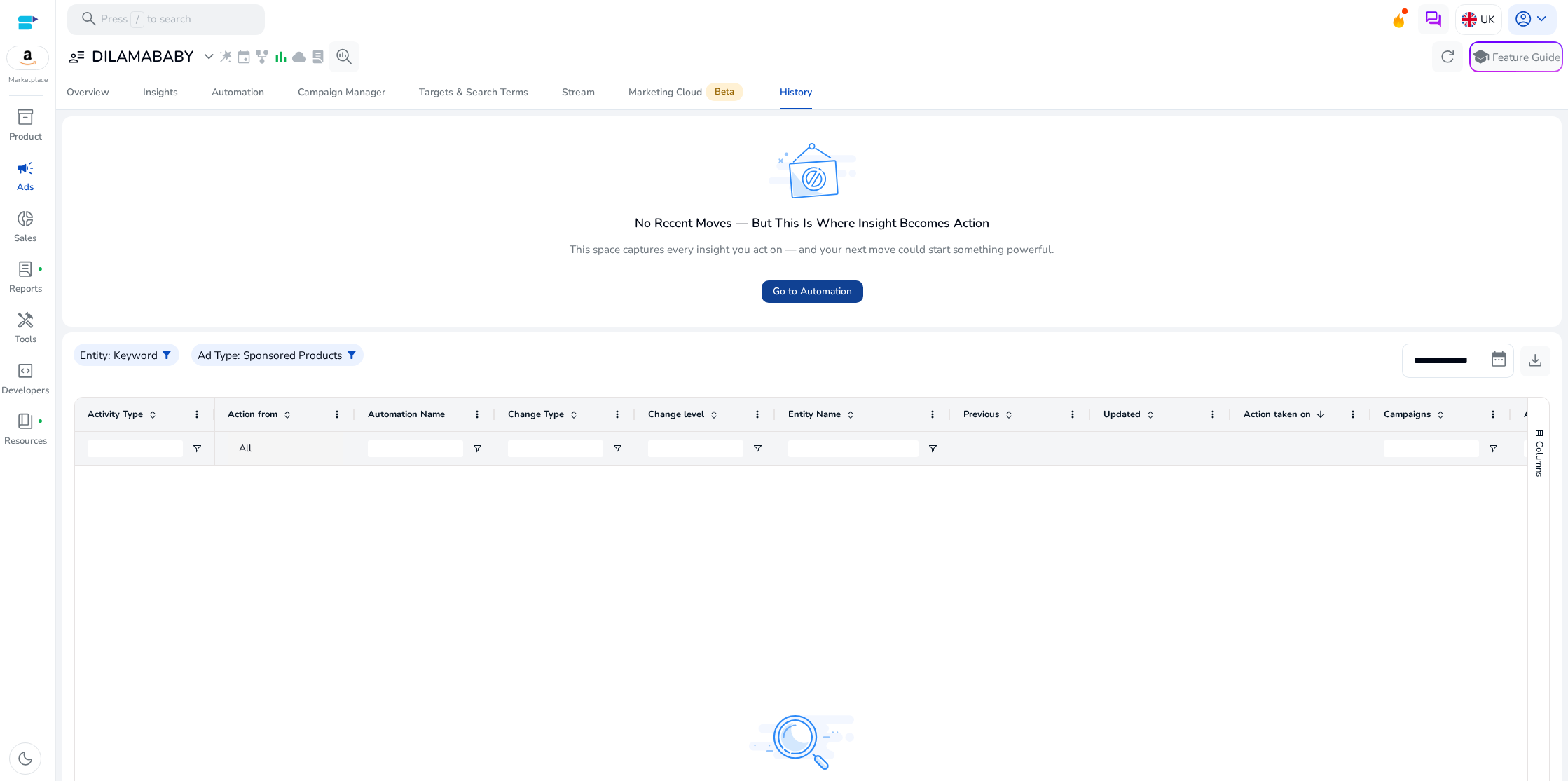
click at [781, 287] on span "Go to Automation" at bounding box center [812, 290] width 79 height 14
